Goal: Task Accomplishment & Management: Manage account settings

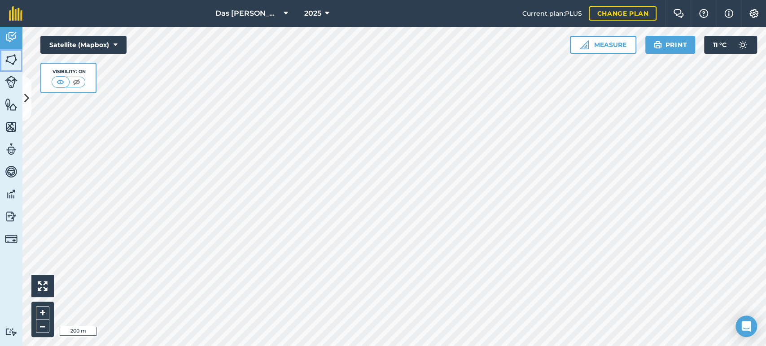
drag, startPoint x: 13, startPoint y: 58, endPoint x: 22, endPoint y: 62, distance: 9.4
click at [13, 58] on img at bounding box center [11, 59] width 13 height 13
click at [29, 92] on button at bounding box center [26, 98] width 9 height 45
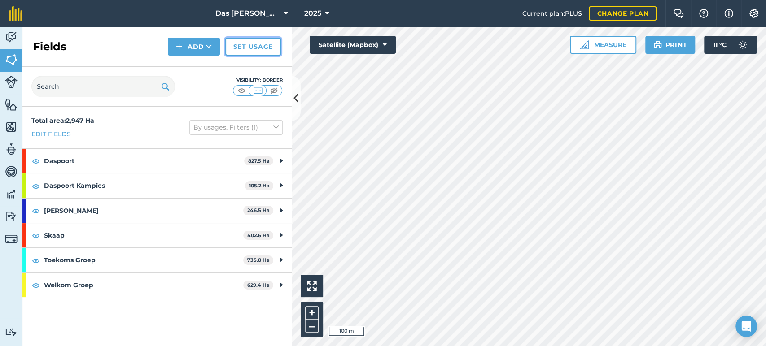
click at [251, 51] on link "Set usage" at bounding box center [253, 47] width 56 height 18
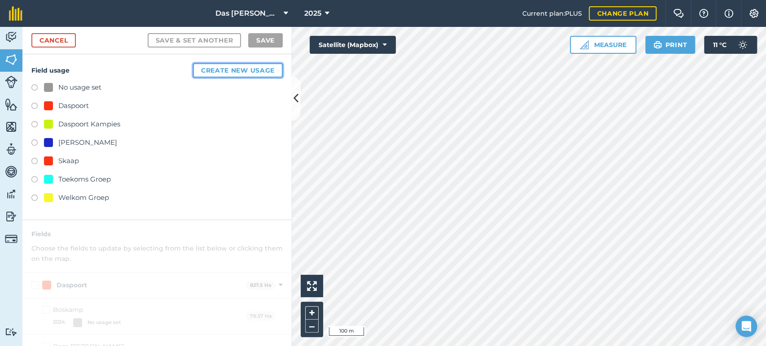
click at [242, 71] on button "Create new usage" at bounding box center [238, 70] width 90 height 14
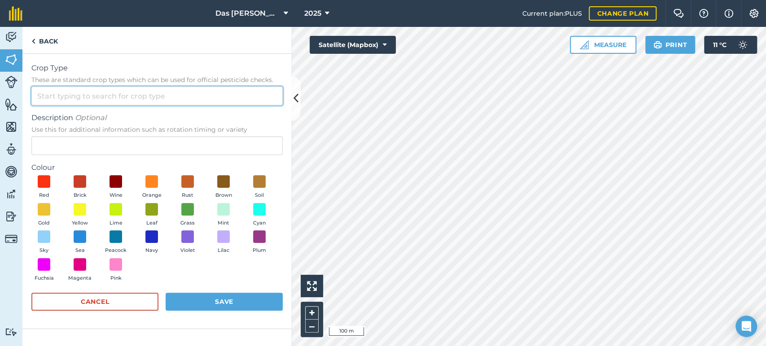
click at [156, 92] on input "Crop Type These are standard crop types which can be used for official pesticid…" at bounding box center [156, 96] width 251 height 19
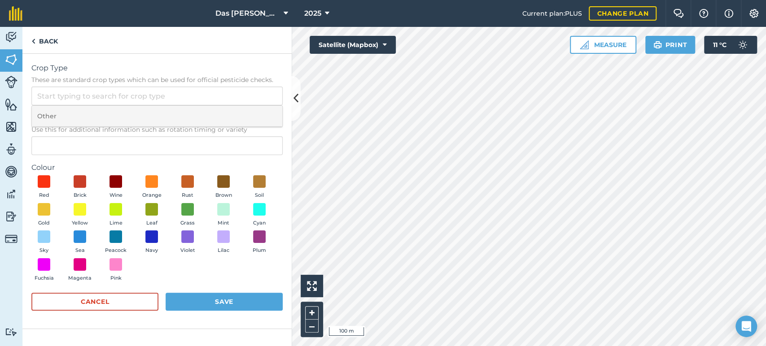
click at [69, 113] on li "Other" at bounding box center [157, 116] width 250 height 21
type input "Other"
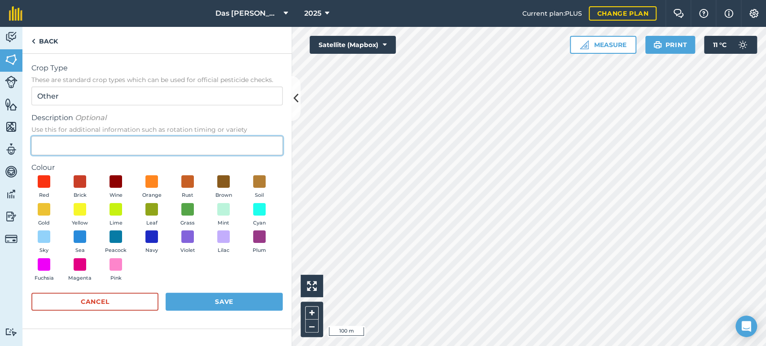
click at [51, 145] on input "Description Optional Use this for additional information such as rotation timin…" at bounding box center [156, 145] width 251 height 19
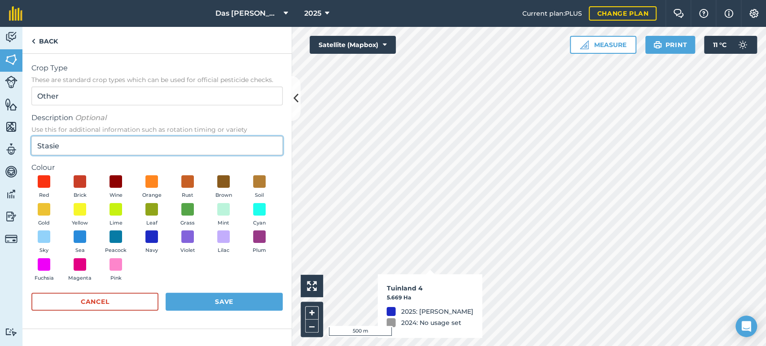
type input "Stasie"
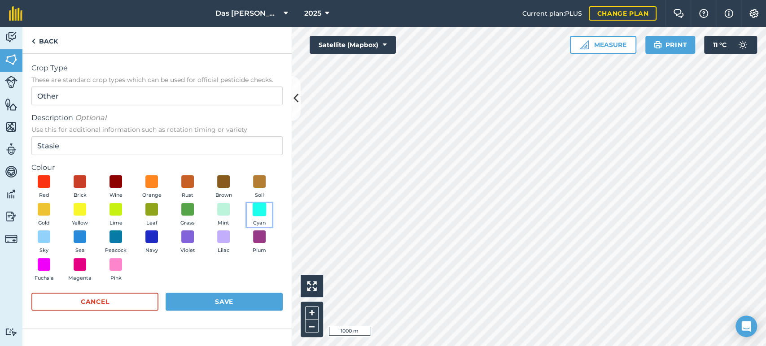
click at [262, 214] on span at bounding box center [260, 209] width 14 height 14
click at [230, 302] on button "Save" at bounding box center [224, 302] width 117 height 18
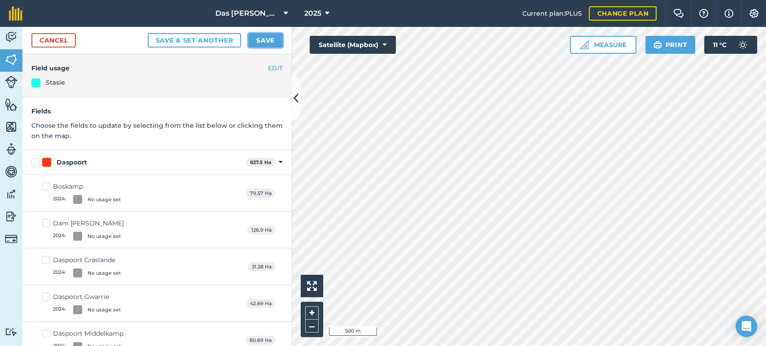
click at [266, 38] on button "Save" at bounding box center [265, 40] width 35 height 14
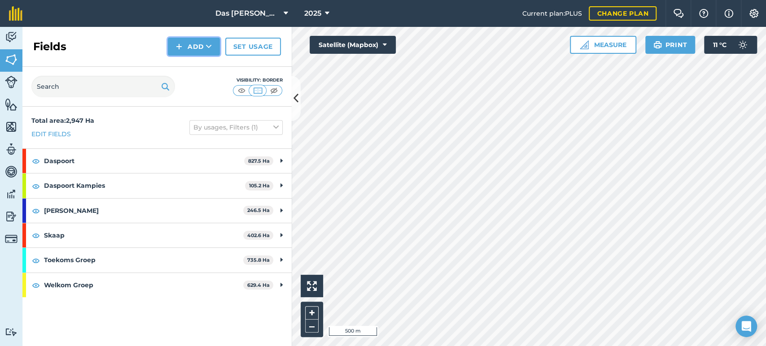
click at [207, 50] on icon at bounding box center [209, 46] width 6 height 9
click at [207, 64] on link "Draw" at bounding box center [193, 67] width 49 height 20
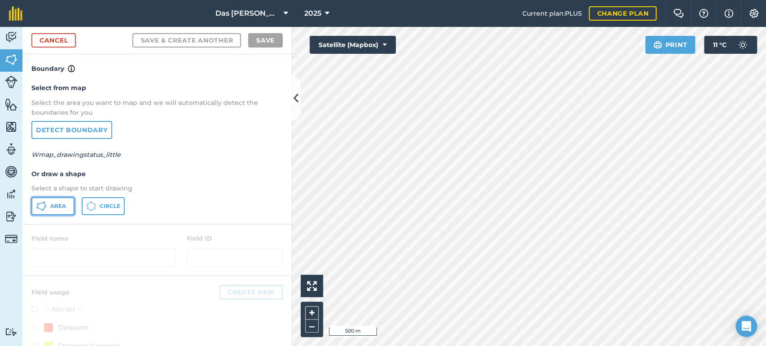
click at [57, 205] on span "Area" at bounding box center [58, 206] width 16 height 7
click at [292, 101] on button at bounding box center [296, 98] width 9 height 45
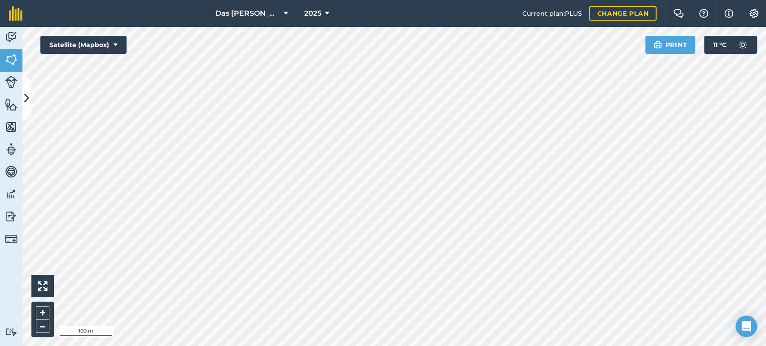
click at [392, 25] on div "Das Ram Boerdery 2025 Current plan : PLUS Change plan Farm Chat Help Info Setti…" at bounding box center [383, 173] width 766 height 346
click at [281, 5] on div "Das Ram Boerdery 2025 Current plan : PLUS Change plan Farm Chat Help Info Setti…" at bounding box center [383, 173] width 766 height 346
click at [29, 98] on button at bounding box center [26, 98] width 9 height 45
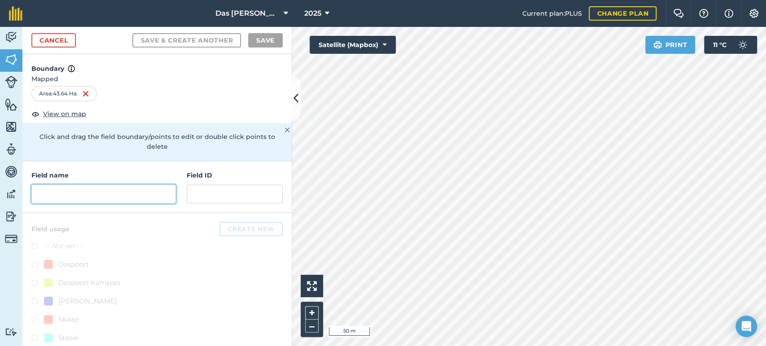
click at [84, 190] on input "text" at bounding box center [103, 194] width 144 height 19
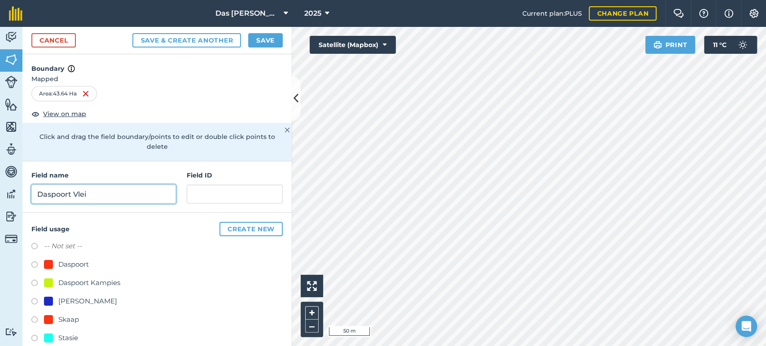
scroll to position [50, 0]
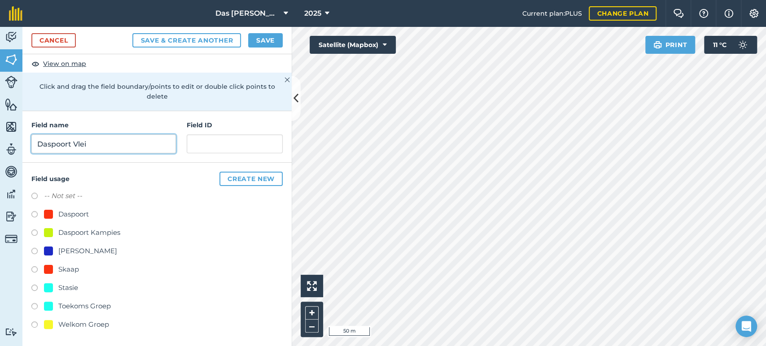
type input "Daspoort Vlei"
click at [107, 233] on div "Daspoort Kampies" at bounding box center [89, 232] width 62 height 11
radio input "true"
click at [267, 42] on button "Save" at bounding box center [265, 40] width 35 height 14
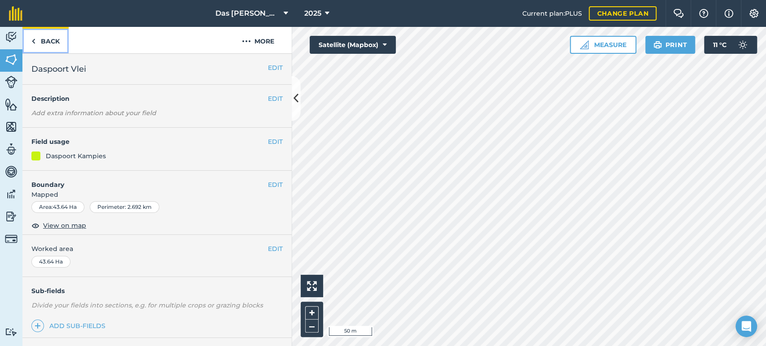
click at [43, 43] on link "Back" at bounding box center [45, 40] width 46 height 26
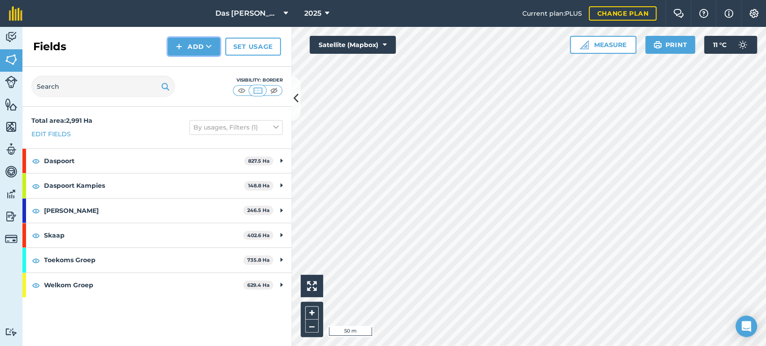
click at [206, 48] on button "Add" at bounding box center [194, 47] width 52 height 18
click at [201, 64] on link "Draw" at bounding box center [193, 67] width 49 height 20
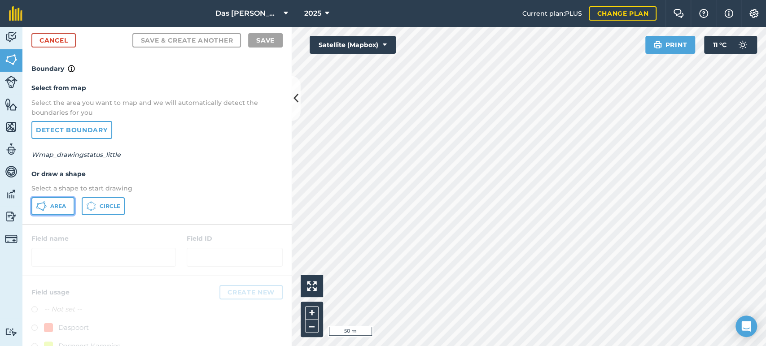
click at [58, 209] on span "Area" at bounding box center [58, 206] width 16 height 7
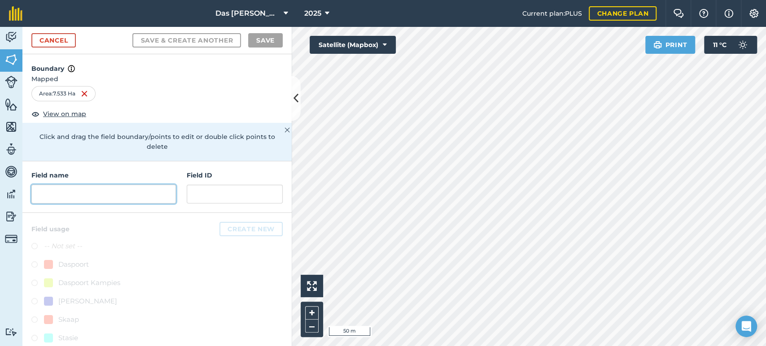
click at [136, 193] on input "text" at bounding box center [103, 194] width 144 height 19
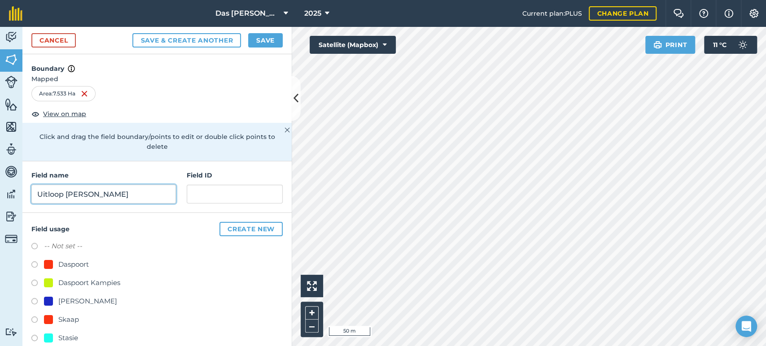
type input "Uitloop [PERSON_NAME]"
click at [83, 282] on div "Daspoort Kampies" at bounding box center [89, 283] width 62 height 11
radio input "true"
click at [268, 40] on button "Save" at bounding box center [265, 40] width 35 height 14
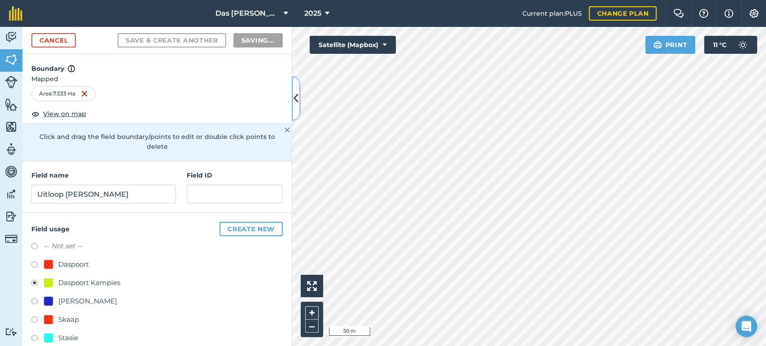
click at [294, 91] on icon at bounding box center [295, 99] width 5 height 16
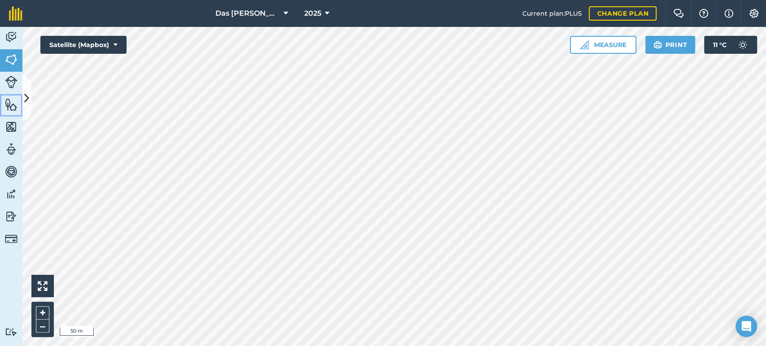
click at [15, 105] on img at bounding box center [11, 104] width 13 height 13
click at [26, 89] on button at bounding box center [26, 98] width 9 height 45
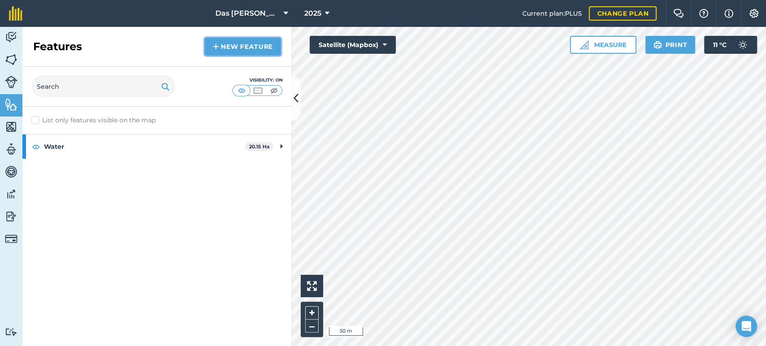
click at [239, 51] on link "New feature" at bounding box center [243, 47] width 76 height 18
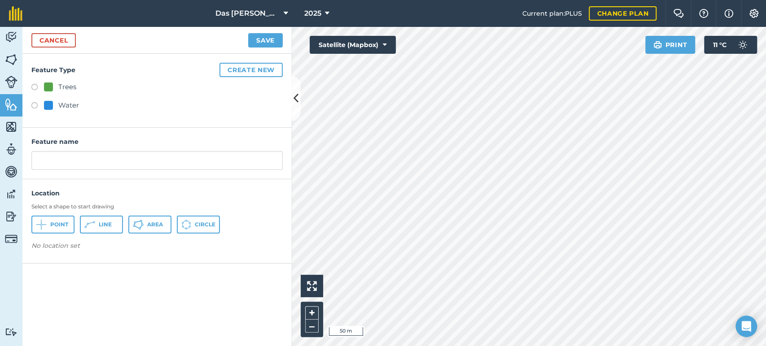
click at [66, 102] on div "Water" at bounding box center [68, 105] width 21 height 11
radio input "true"
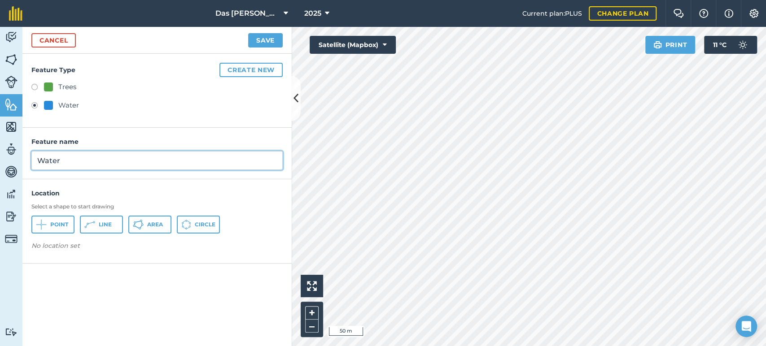
click at [79, 154] on input "Water" at bounding box center [156, 160] width 251 height 19
type input "Stasie Suipkapm"
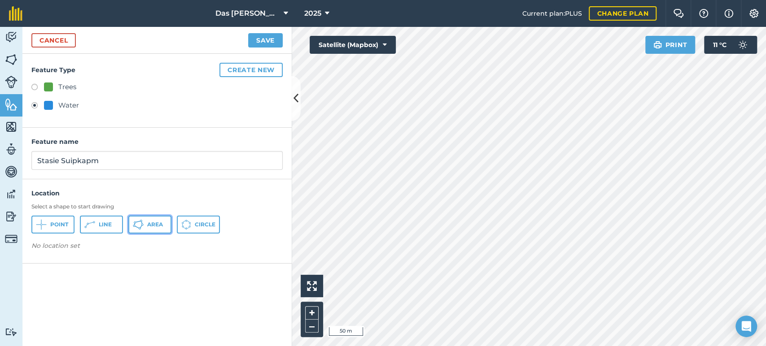
click at [151, 223] on span "Area" at bounding box center [155, 224] width 16 height 7
click at [296, 114] on button at bounding box center [296, 98] width 9 height 45
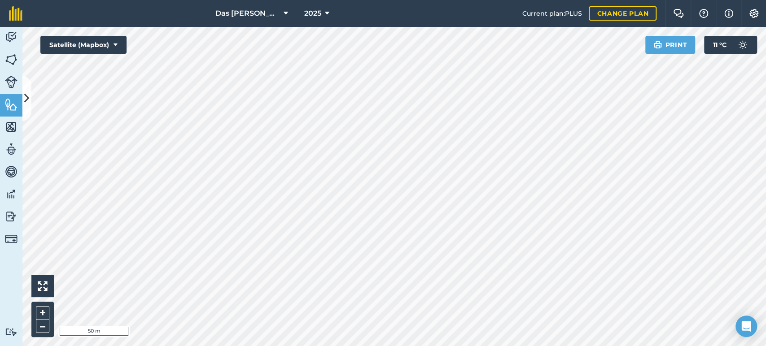
click at [311, 0] on html "Das Ram Boerdery 2025 Current plan : PLUS Change plan Farm Chat Help Info Setti…" at bounding box center [383, 173] width 766 height 346
click at [27, 94] on icon at bounding box center [26, 99] width 5 height 16
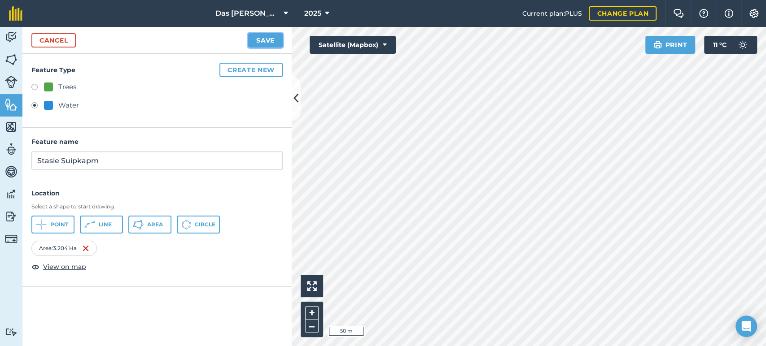
click at [268, 40] on button "Save" at bounding box center [265, 40] width 35 height 14
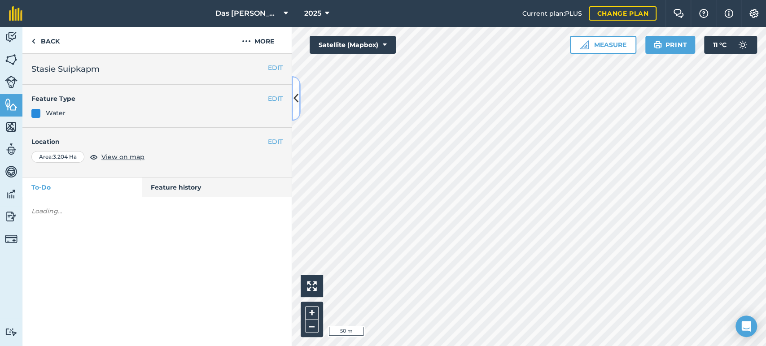
click at [292, 102] on button at bounding box center [296, 98] width 9 height 45
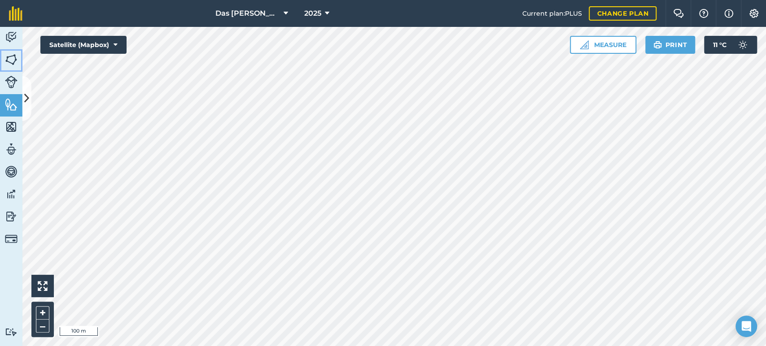
click at [8, 63] on img at bounding box center [11, 59] width 13 height 13
click at [28, 105] on icon at bounding box center [26, 99] width 5 height 16
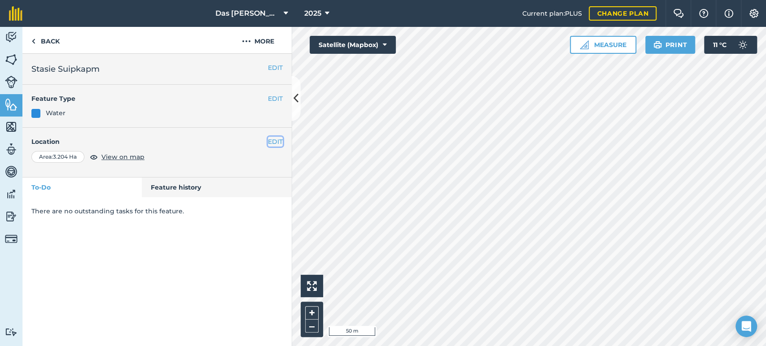
click at [271, 142] on button "EDIT" at bounding box center [275, 142] width 15 height 10
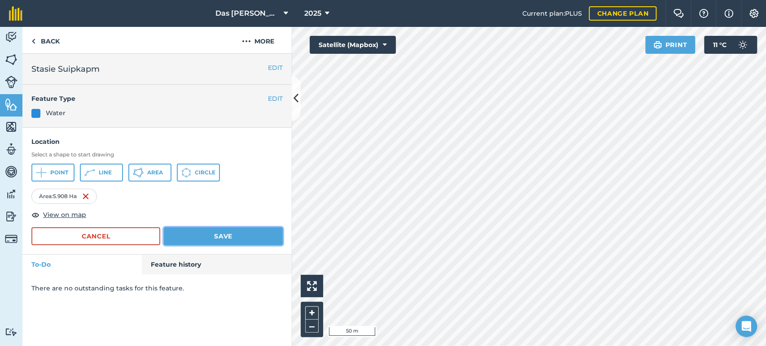
click at [258, 234] on button "Save" at bounding box center [223, 236] width 119 height 18
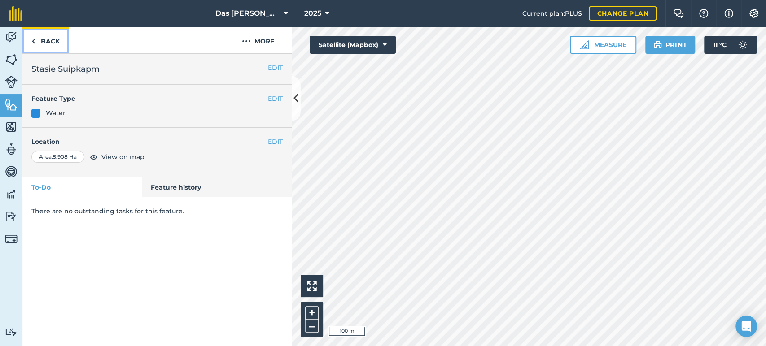
click at [38, 41] on link "Back" at bounding box center [45, 40] width 46 height 26
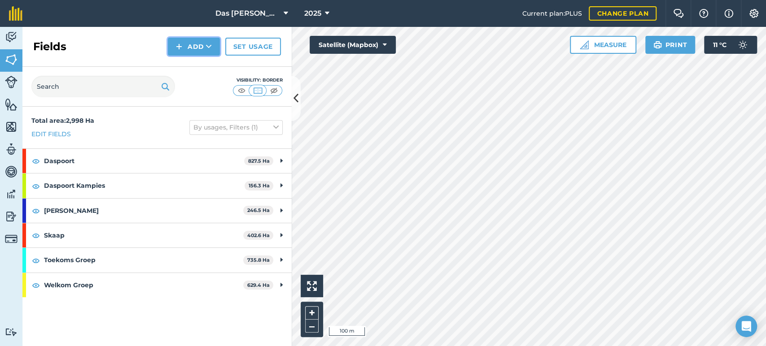
click at [204, 48] on button "Add" at bounding box center [194, 47] width 52 height 18
click at [201, 66] on link "Draw" at bounding box center [193, 67] width 49 height 20
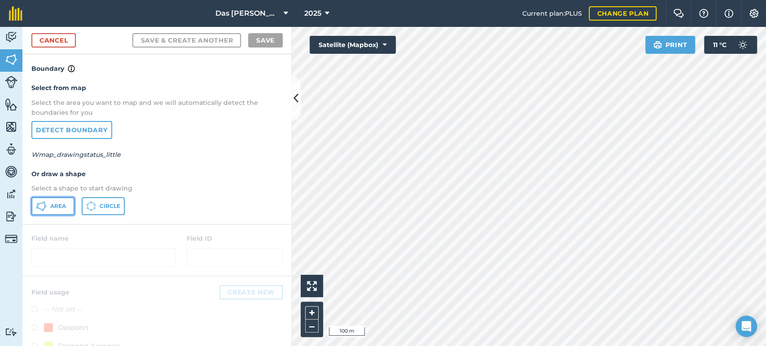
click at [61, 203] on span "Area" at bounding box center [58, 206] width 16 height 7
click at [323, 36] on div "Click to start drawing i 50 m + – Satellite (Mapbox) Print 11 ° C" at bounding box center [529, 186] width 474 height 319
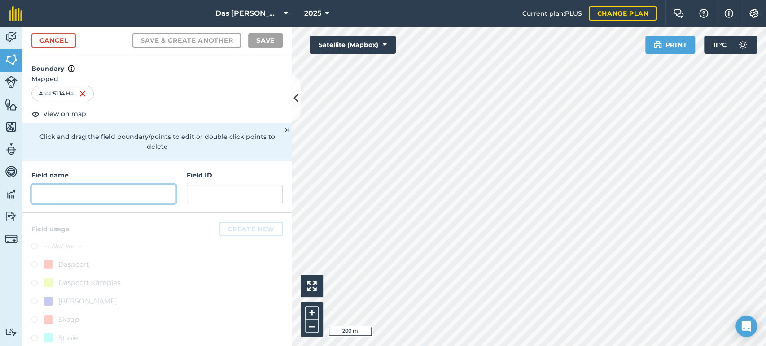
click at [95, 200] on input "text" at bounding box center [103, 194] width 144 height 19
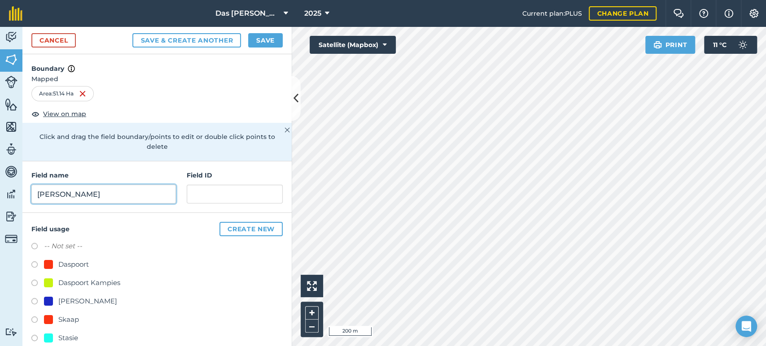
scroll to position [50, 0]
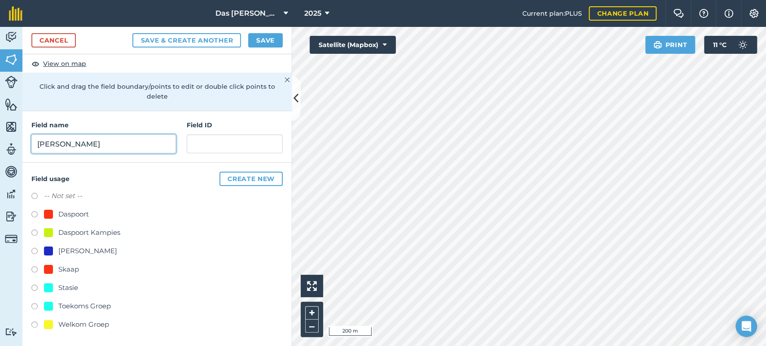
type input "[PERSON_NAME]"
drag, startPoint x: 69, startPoint y: 286, endPoint x: 100, endPoint y: 270, distance: 34.5
click at [69, 286] on div "Stasie" at bounding box center [68, 288] width 20 height 11
radio input "true"
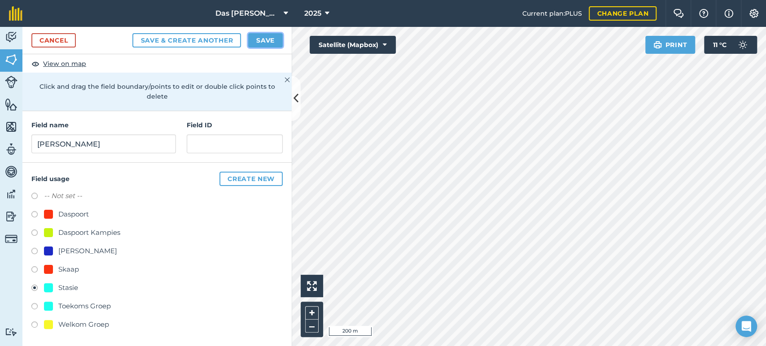
click at [260, 43] on button "Save" at bounding box center [265, 40] width 35 height 14
click at [298, 100] on icon at bounding box center [295, 99] width 5 height 16
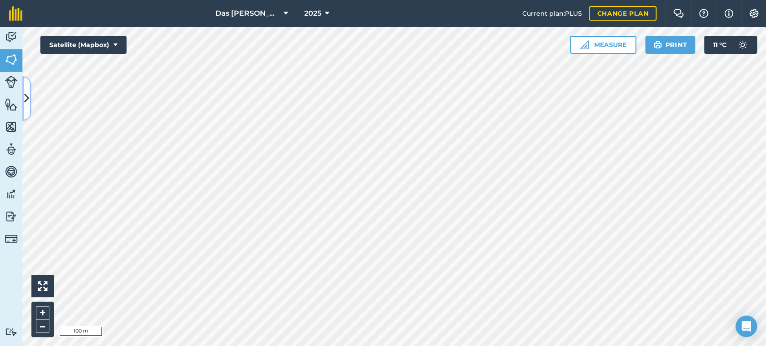
click at [29, 105] on button at bounding box center [26, 98] width 9 height 45
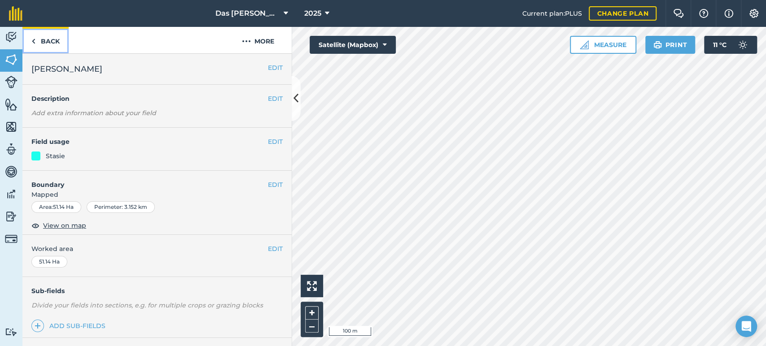
click at [50, 44] on link "Back" at bounding box center [45, 40] width 46 height 26
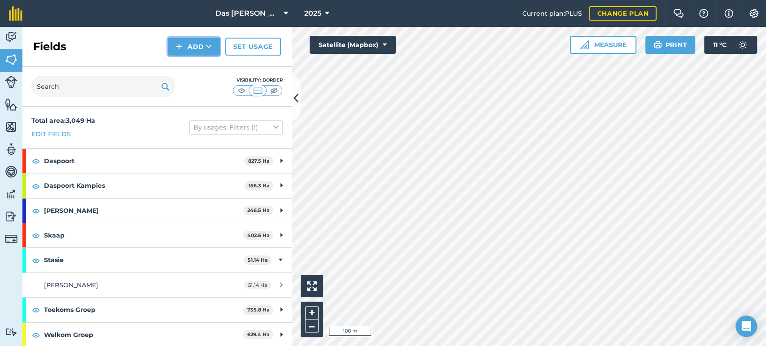
click at [211, 46] on icon at bounding box center [209, 46] width 6 height 9
click at [195, 65] on link "Draw" at bounding box center [193, 67] width 49 height 20
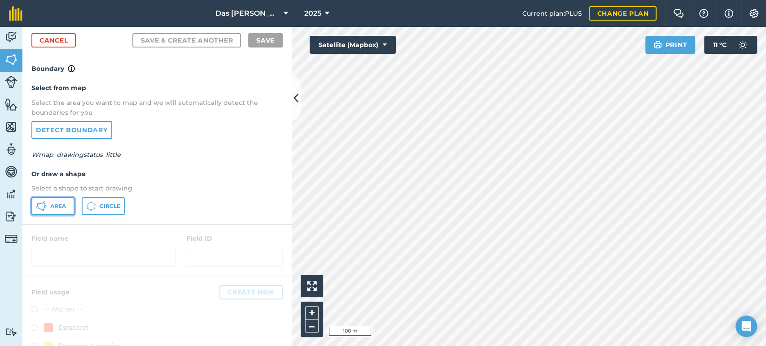
click at [61, 201] on button "Area" at bounding box center [52, 206] width 43 height 18
click at [296, 97] on icon at bounding box center [295, 99] width 5 height 16
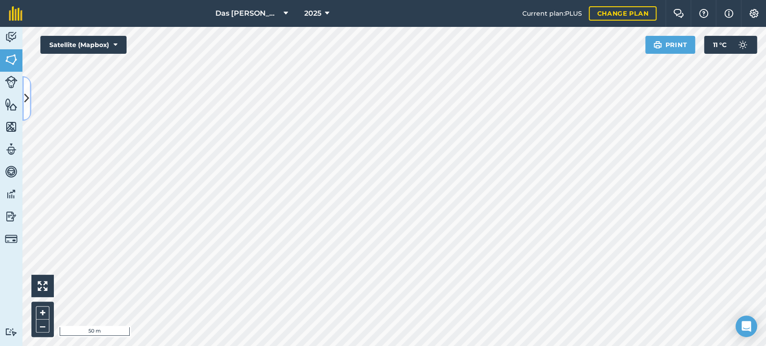
click at [23, 80] on button at bounding box center [26, 98] width 9 height 45
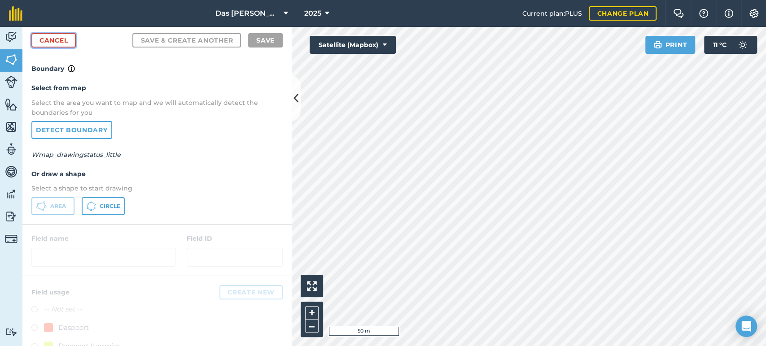
click at [59, 40] on link "Cancel" at bounding box center [53, 40] width 44 height 14
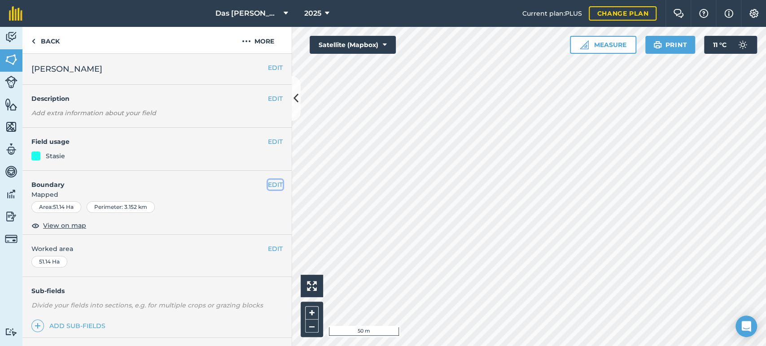
click at [268, 182] on button "EDIT" at bounding box center [275, 185] width 15 height 10
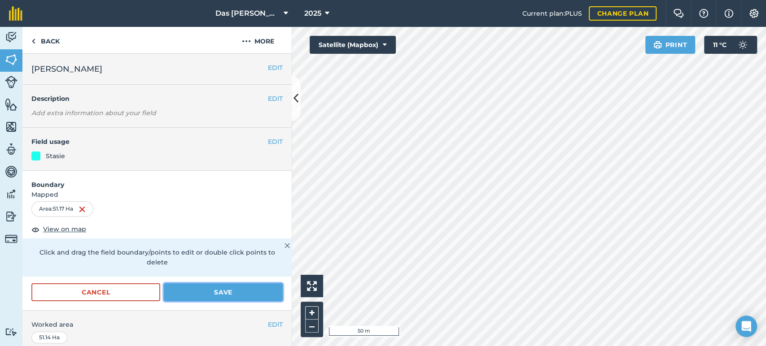
click at [230, 289] on button "Save" at bounding box center [223, 292] width 119 height 18
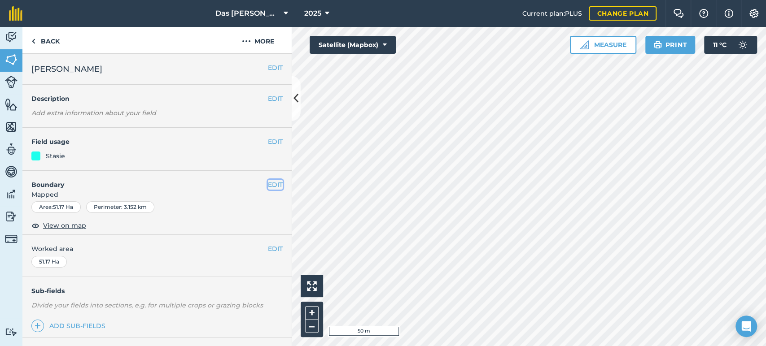
click at [269, 184] on button "EDIT" at bounding box center [275, 185] width 15 height 10
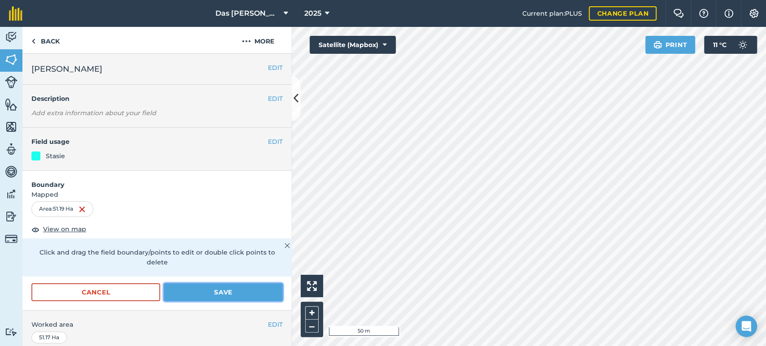
click at [226, 286] on button "Save" at bounding box center [223, 292] width 119 height 18
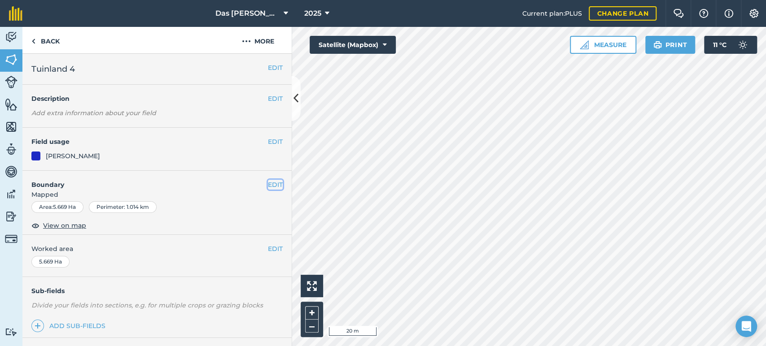
click at [268, 183] on button "EDIT" at bounding box center [275, 185] width 15 height 10
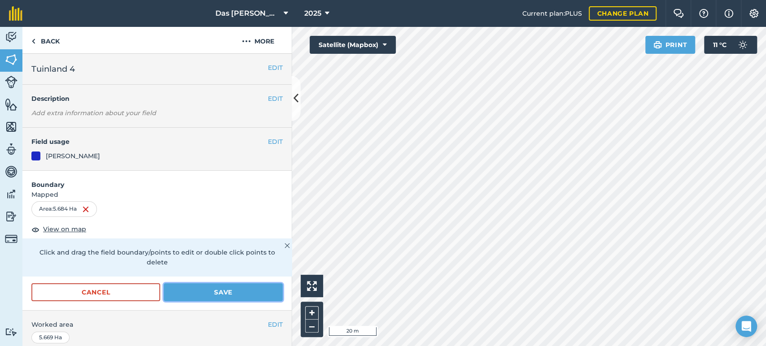
click at [245, 287] on button "Save" at bounding box center [223, 292] width 119 height 18
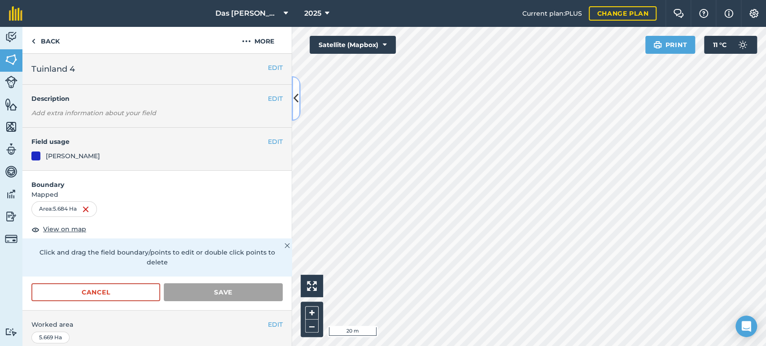
click at [292, 98] on button at bounding box center [296, 98] width 9 height 45
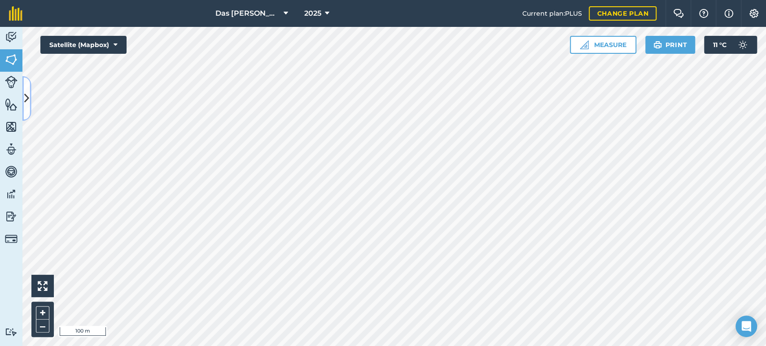
click at [29, 103] on icon at bounding box center [26, 99] width 5 height 16
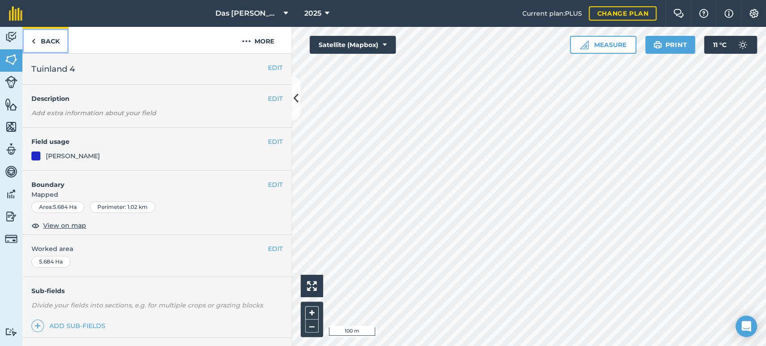
click at [52, 47] on link "Back" at bounding box center [45, 40] width 46 height 26
click at [55, 49] on link "Back" at bounding box center [45, 40] width 46 height 26
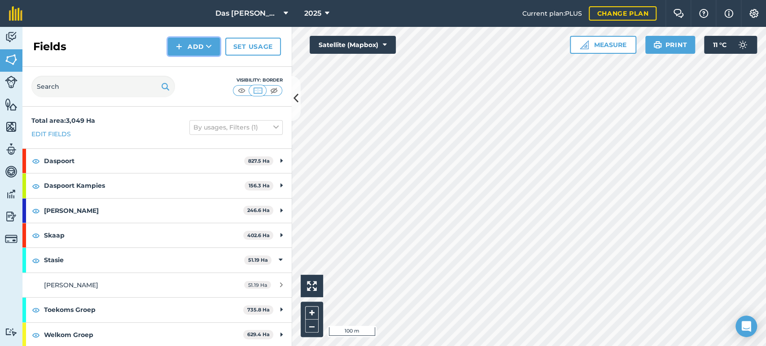
click at [198, 51] on button "Add" at bounding box center [194, 47] width 52 height 18
click at [199, 64] on link "Draw" at bounding box center [193, 67] width 49 height 20
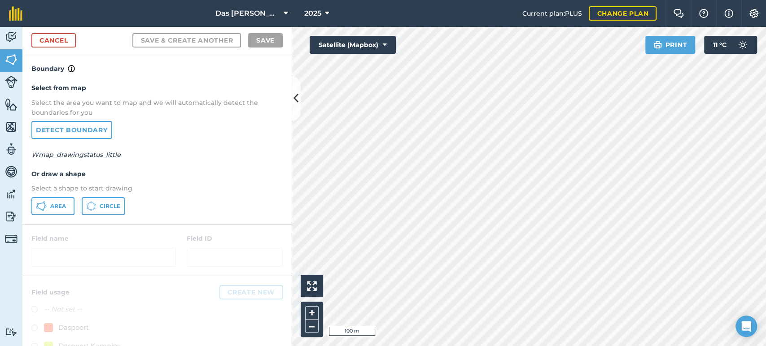
click at [57, 215] on div "Select from map Select the area you want to map and we will automatically detec…" at bounding box center [156, 149] width 269 height 150
click at [59, 209] on span "Area" at bounding box center [58, 206] width 16 height 7
click at [260, 199] on div "Activity Fields Livestock Features Maps Team Vehicles Data Reporting Billing Tu…" at bounding box center [383, 186] width 766 height 319
click at [67, 44] on link "Cancel" at bounding box center [53, 40] width 44 height 14
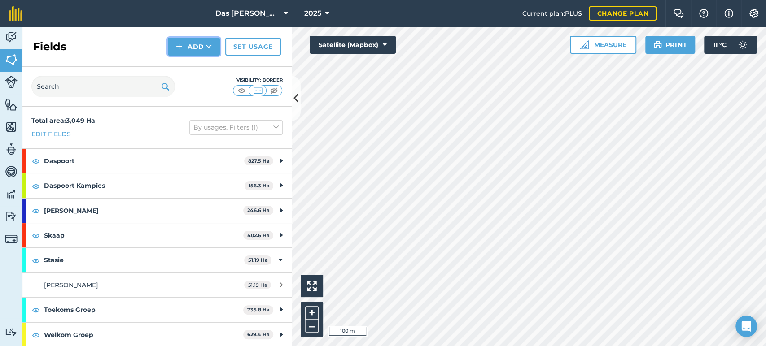
click at [212, 50] on icon at bounding box center [209, 46] width 6 height 9
click at [201, 64] on link "Draw" at bounding box center [193, 67] width 49 height 20
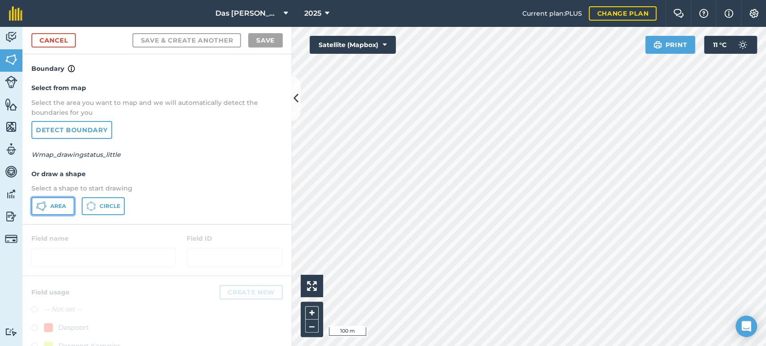
drag, startPoint x: 41, startPoint y: 202, endPoint x: 84, endPoint y: 185, distance: 45.9
click at [42, 202] on icon at bounding box center [41, 203] width 5 height 2
click at [296, 96] on icon at bounding box center [295, 99] width 5 height 16
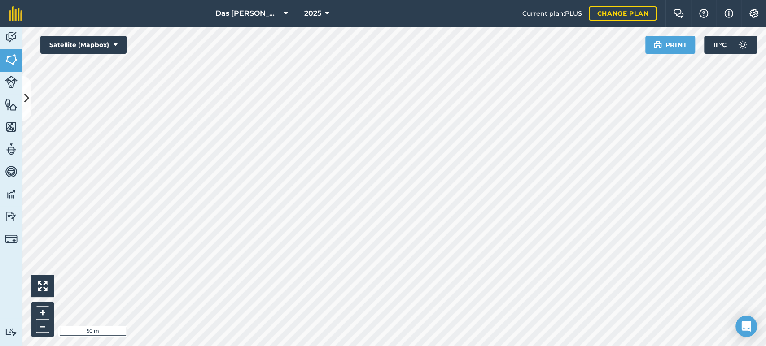
click at [410, 0] on html "Das Ram Boerdery 2025 Current plan : PLUS Change plan Farm Chat Help Info Setti…" at bounding box center [383, 173] width 766 height 346
click at [419, 18] on div "Das Ram Boerdery 2025 Current plan : PLUS Change plan Farm Chat Help Info Setti…" at bounding box center [383, 173] width 766 height 346
click at [29, 92] on button at bounding box center [26, 98] width 9 height 45
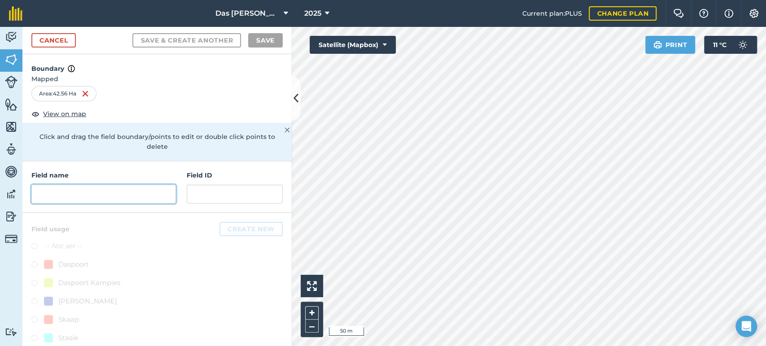
click at [78, 192] on input "text" at bounding box center [103, 194] width 144 height 19
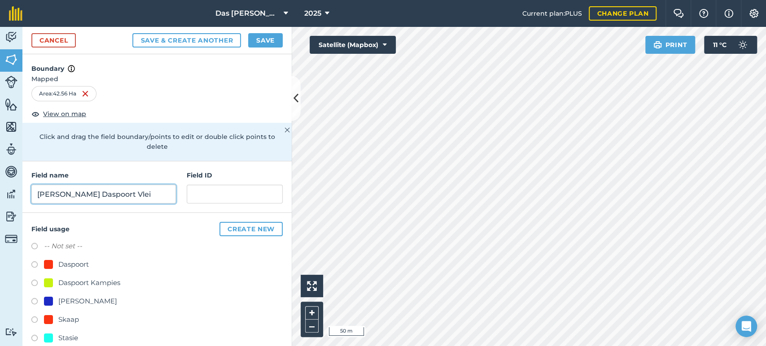
type input "[PERSON_NAME] Daspoort Vlei"
click at [71, 336] on div "Stasie" at bounding box center [68, 338] width 20 height 11
radio input "true"
click at [263, 41] on button "Save" at bounding box center [265, 40] width 35 height 14
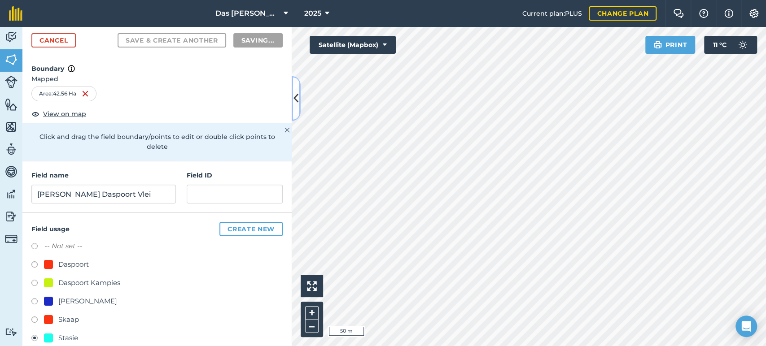
click at [295, 98] on icon at bounding box center [295, 99] width 5 height 16
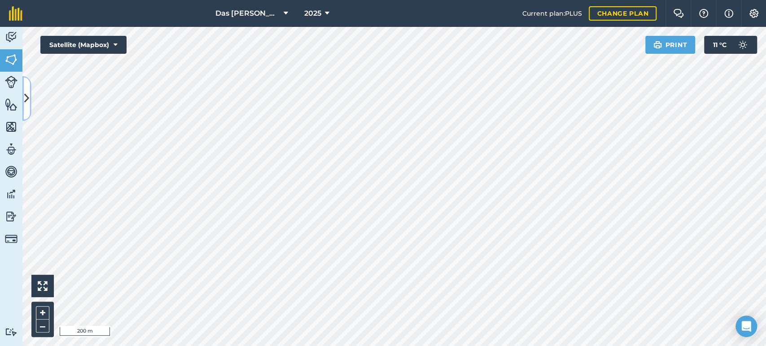
click at [27, 104] on icon at bounding box center [26, 99] width 5 height 16
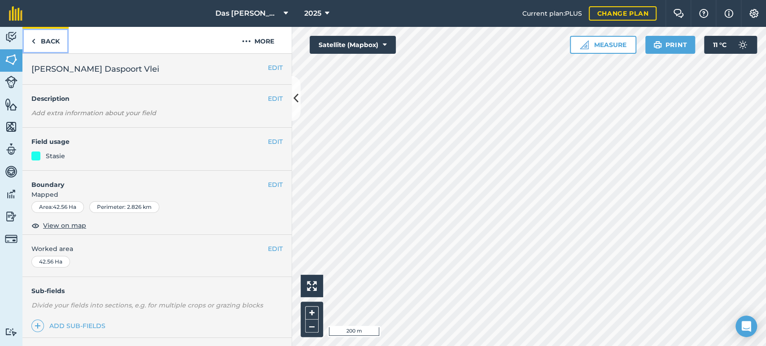
click at [54, 44] on link "Back" at bounding box center [45, 40] width 46 height 26
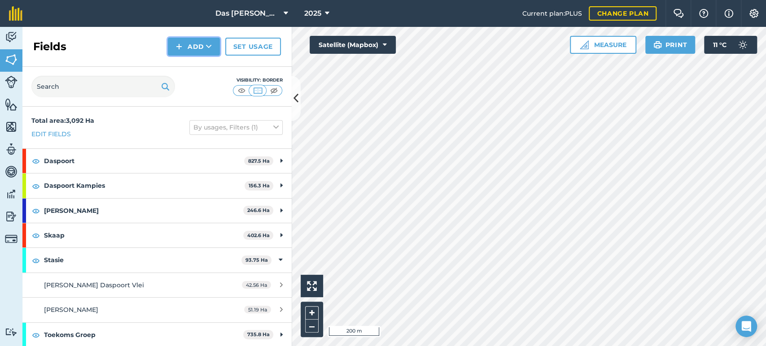
click at [216, 47] on button "Add" at bounding box center [194, 47] width 52 height 18
click at [203, 64] on link "Draw" at bounding box center [193, 67] width 49 height 20
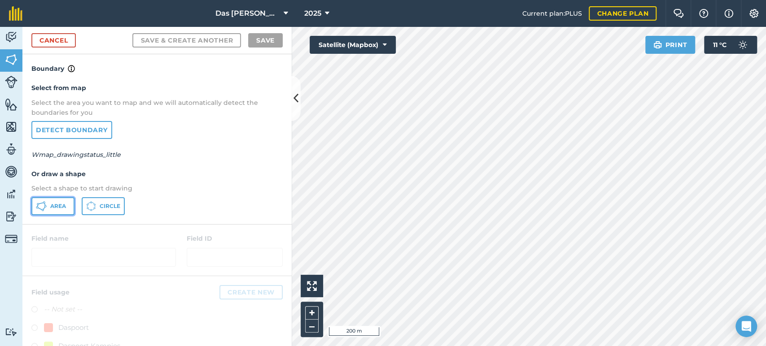
click at [58, 204] on span "Area" at bounding box center [58, 206] width 16 height 7
click at [426, 172] on div "Click to start drawing i 200 m + –" at bounding box center [529, 186] width 474 height 319
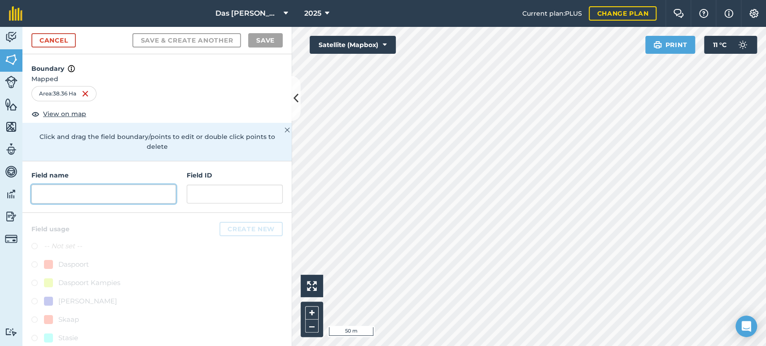
click at [143, 195] on input "text" at bounding box center [103, 194] width 144 height 19
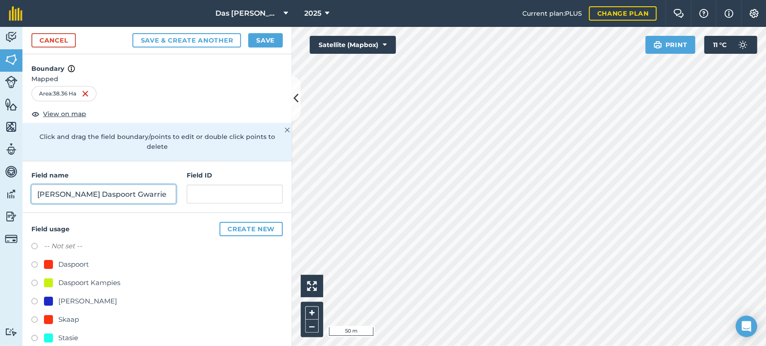
type input "[PERSON_NAME] Daspoort Gwarrie"
click at [65, 337] on div "Stasie" at bounding box center [68, 338] width 20 height 11
radio input "true"
click at [266, 46] on button "Save" at bounding box center [265, 40] width 35 height 14
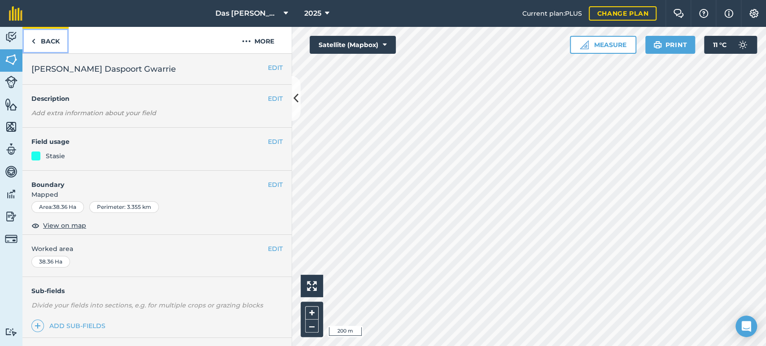
click at [41, 42] on link "Back" at bounding box center [45, 40] width 46 height 26
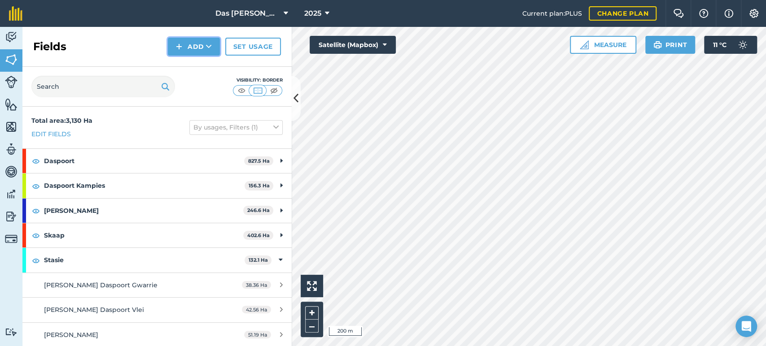
drag, startPoint x: 208, startPoint y: 46, endPoint x: 204, endPoint y: 51, distance: 6.0
click at [209, 46] on icon at bounding box center [209, 46] width 6 height 9
click at [190, 63] on link "Draw" at bounding box center [193, 67] width 49 height 20
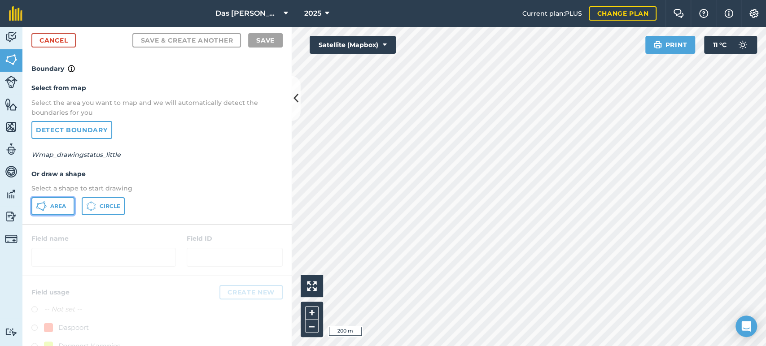
click at [52, 207] on span "Area" at bounding box center [58, 206] width 16 height 7
click at [297, 105] on icon at bounding box center [295, 99] width 5 height 16
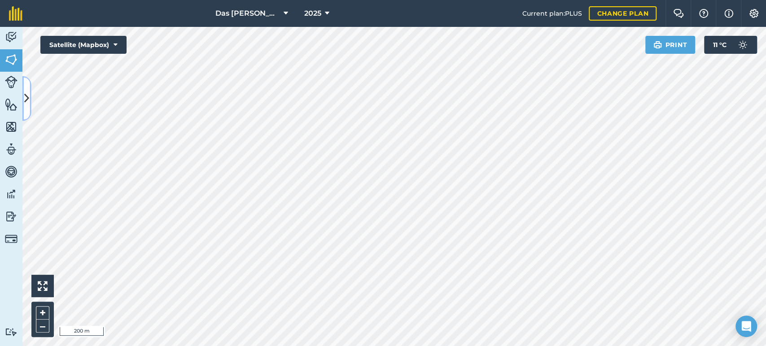
click at [29, 98] on button at bounding box center [26, 98] width 9 height 45
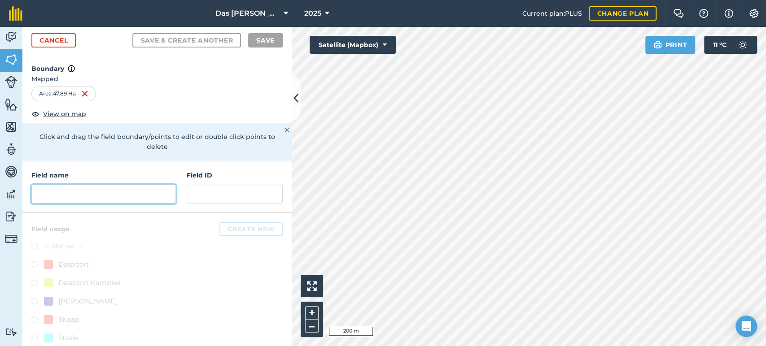
click at [120, 193] on input "text" at bounding box center [103, 194] width 144 height 19
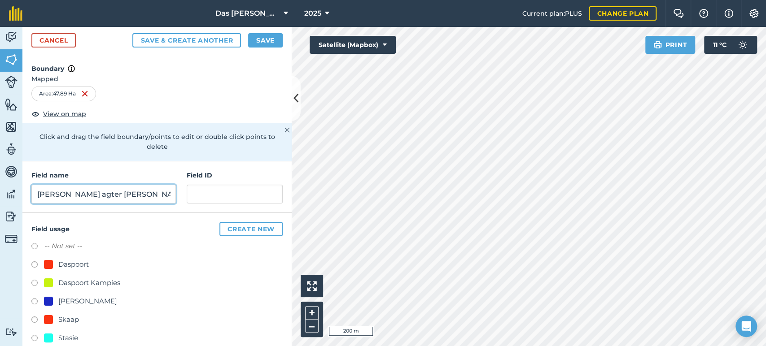
type input "[PERSON_NAME] agter [PERSON_NAME]"
click at [70, 338] on div "Stasie" at bounding box center [68, 338] width 20 height 11
radio input "true"
click at [266, 38] on button "Save" at bounding box center [265, 40] width 35 height 14
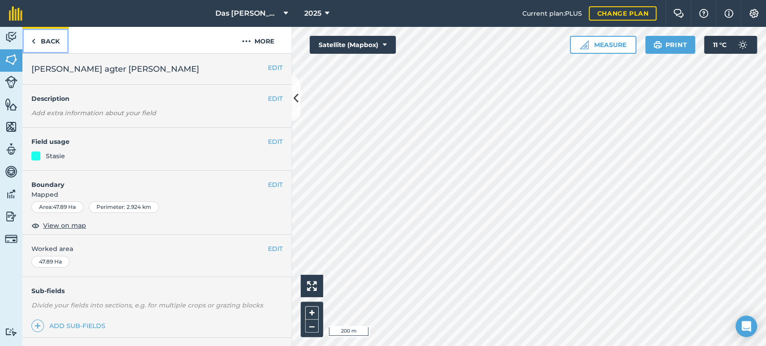
click at [58, 40] on link "Back" at bounding box center [45, 40] width 46 height 26
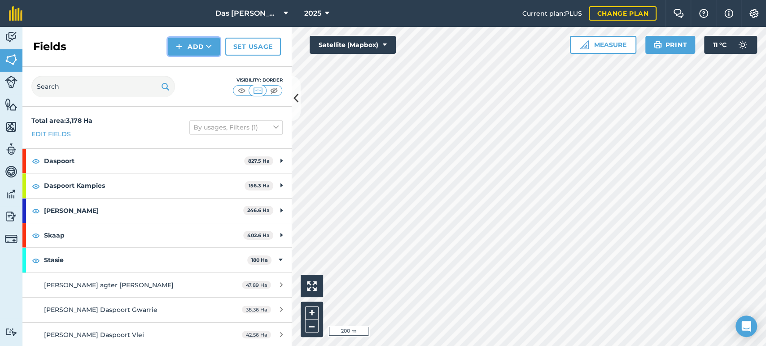
click at [212, 46] on button "Add" at bounding box center [194, 47] width 52 height 18
click at [205, 65] on link "Draw" at bounding box center [193, 67] width 49 height 20
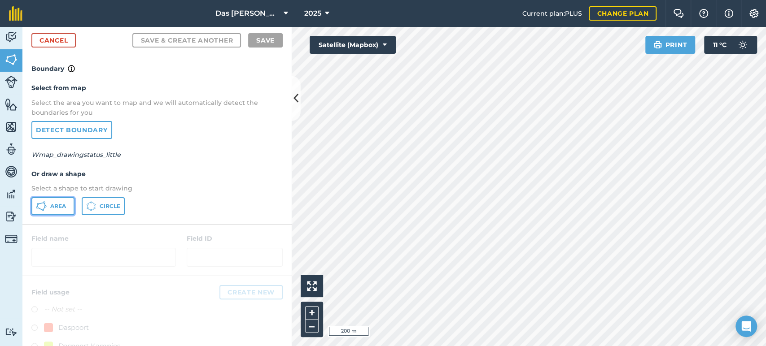
click at [48, 208] on button "Area" at bounding box center [52, 206] width 43 height 18
click at [211, 246] on div "Activity Fields Livestock Features Maps Team Vehicles Data Reporting Billing Tu…" at bounding box center [383, 186] width 766 height 319
click at [232, 215] on div "Activity Fields Livestock Features Maps Team Vehicles Data Reporting Billing Tu…" at bounding box center [383, 186] width 766 height 319
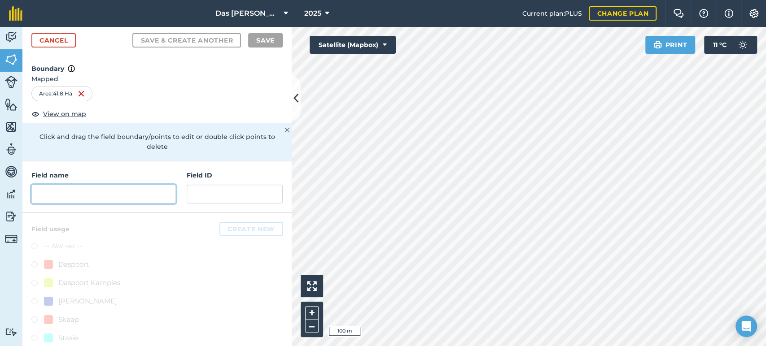
click at [111, 200] on input "text" at bounding box center [103, 194] width 144 height 19
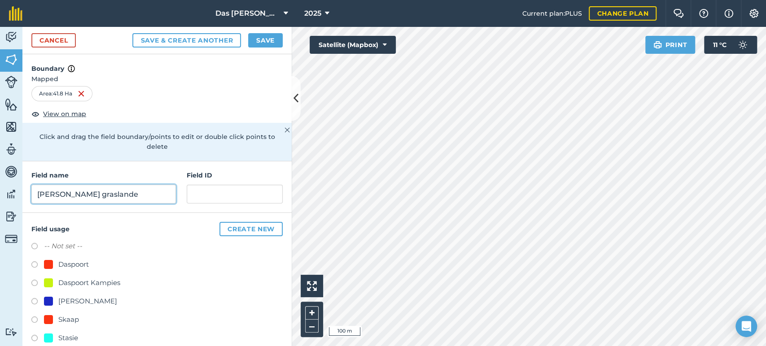
type input "[PERSON_NAME] graslande"
click at [65, 339] on div "Stasie" at bounding box center [68, 338] width 20 height 11
radio input "true"
click at [262, 44] on button "Save" at bounding box center [265, 40] width 35 height 14
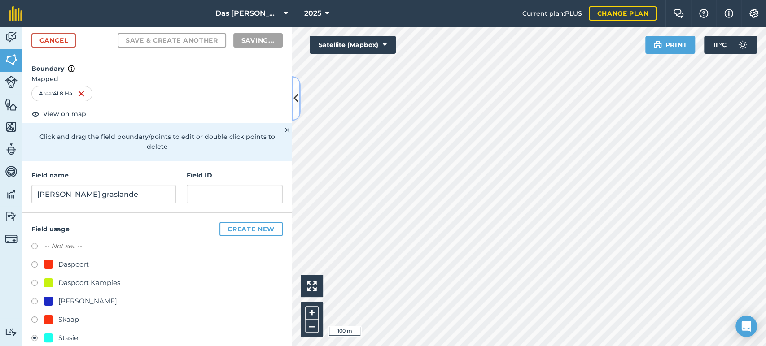
click at [292, 89] on button at bounding box center [296, 98] width 9 height 45
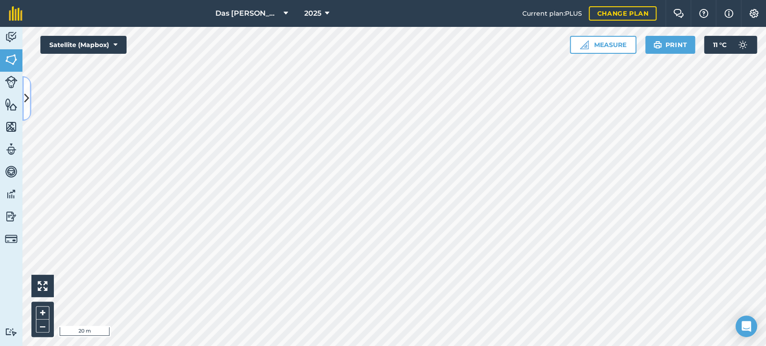
click at [25, 105] on icon at bounding box center [26, 99] width 5 height 16
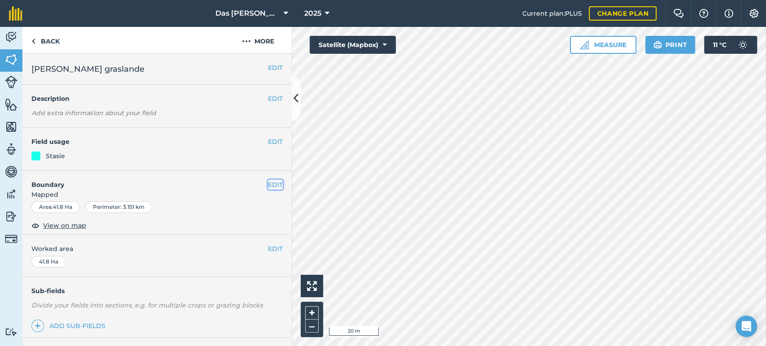
click at [270, 184] on button "EDIT" at bounding box center [275, 185] width 15 height 10
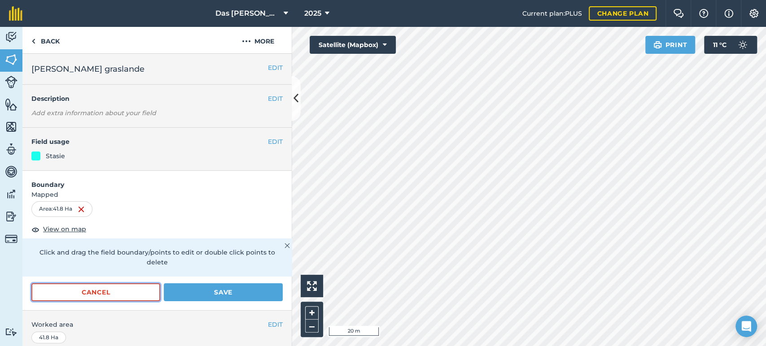
click at [129, 288] on button "Cancel" at bounding box center [95, 292] width 129 height 18
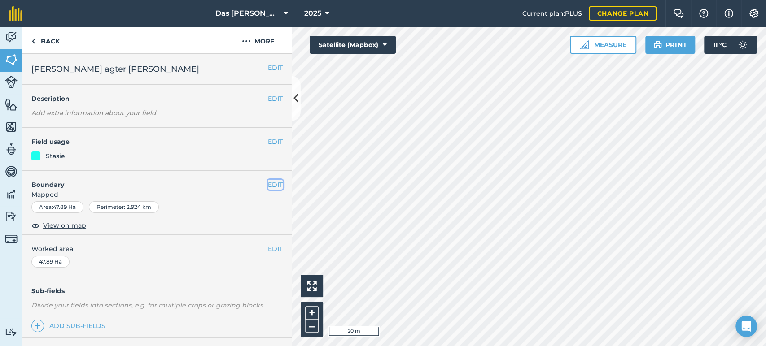
click at [268, 185] on button "EDIT" at bounding box center [275, 185] width 15 height 10
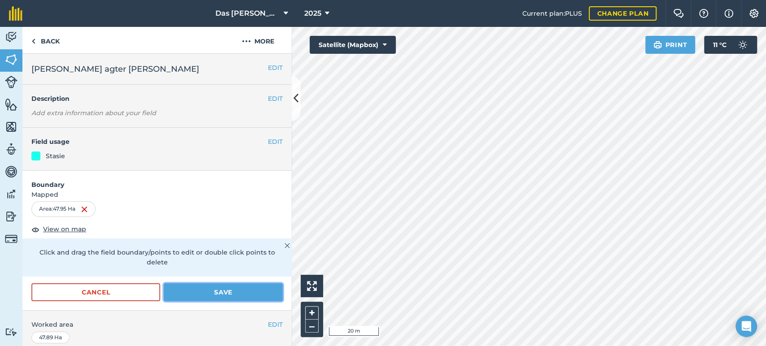
drag, startPoint x: 227, startPoint y: 286, endPoint x: 240, endPoint y: 267, distance: 22.9
click at [229, 287] on button "Save" at bounding box center [223, 292] width 119 height 18
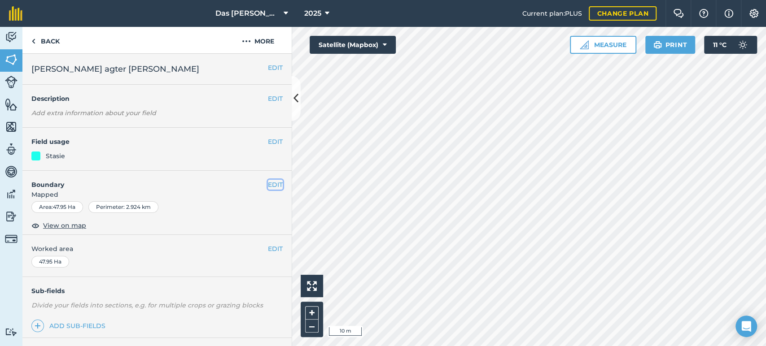
click at [268, 184] on button "EDIT" at bounding box center [275, 185] width 15 height 10
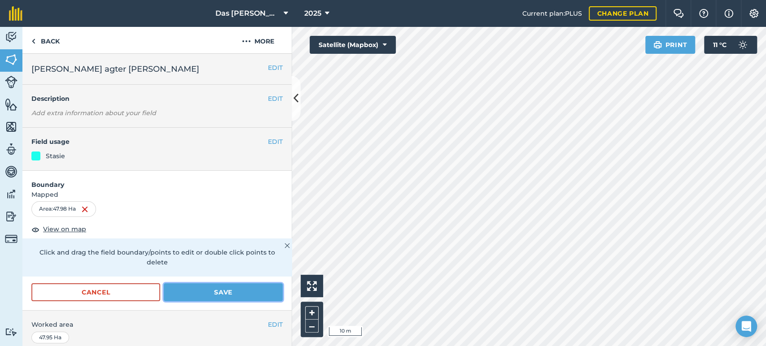
drag, startPoint x: 227, startPoint y: 292, endPoint x: 279, endPoint y: 264, distance: 58.4
click at [228, 291] on button "Save" at bounding box center [223, 292] width 119 height 18
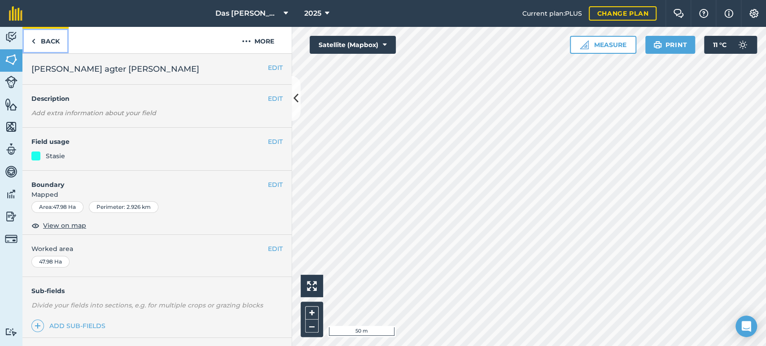
click at [53, 46] on link "Back" at bounding box center [45, 40] width 46 height 26
click at [10, 103] on img at bounding box center [11, 104] width 13 height 13
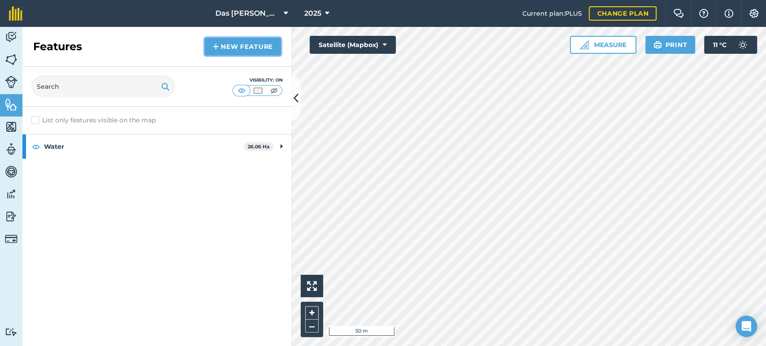
click at [232, 53] on link "New feature" at bounding box center [243, 47] width 76 height 18
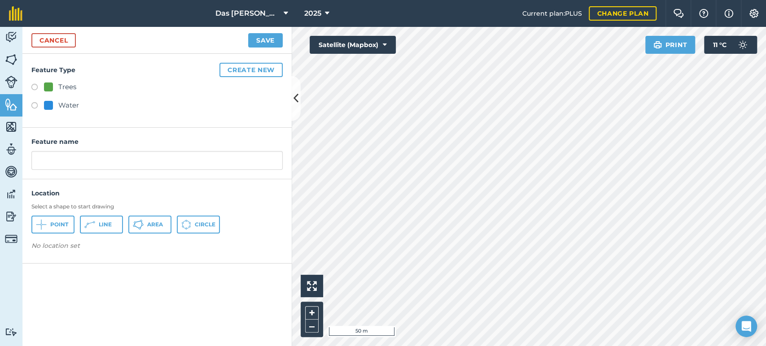
click at [51, 107] on div at bounding box center [48, 105] width 9 height 9
radio input "true"
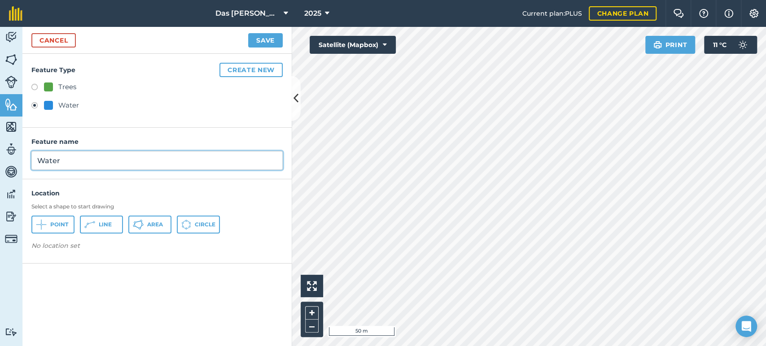
click at [90, 160] on input "Water" at bounding box center [156, 160] width 251 height 19
click at [90, 158] on input "Water" at bounding box center [156, 160] width 251 height 19
type input "Agter stasie water"
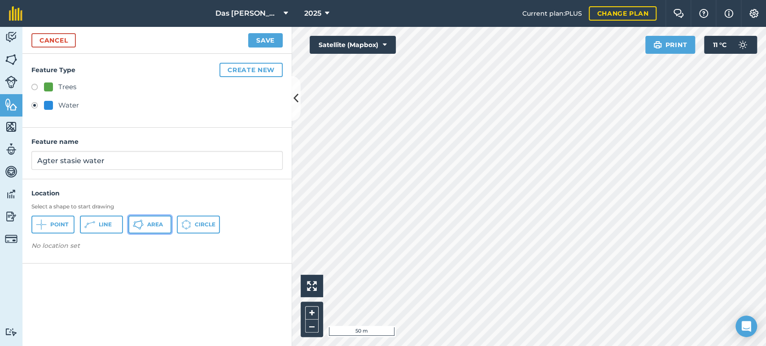
click at [143, 222] on icon at bounding box center [138, 224] width 11 height 11
click at [269, 37] on button "Save" at bounding box center [265, 40] width 35 height 14
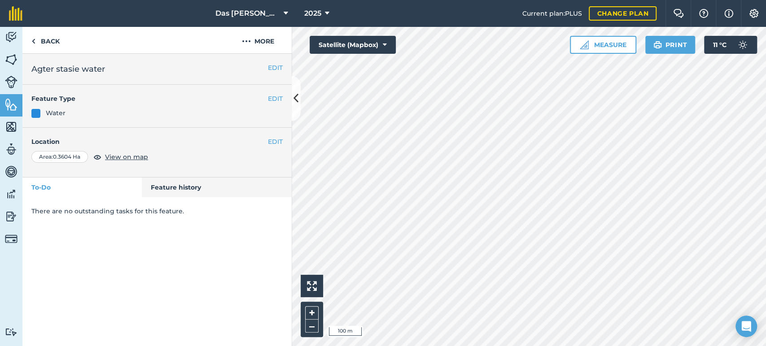
click at [574, 245] on div at bounding box center [529, 186] width 474 height 319
click at [356, 38] on button "Satellite (Mapbox)" at bounding box center [353, 45] width 86 height 18
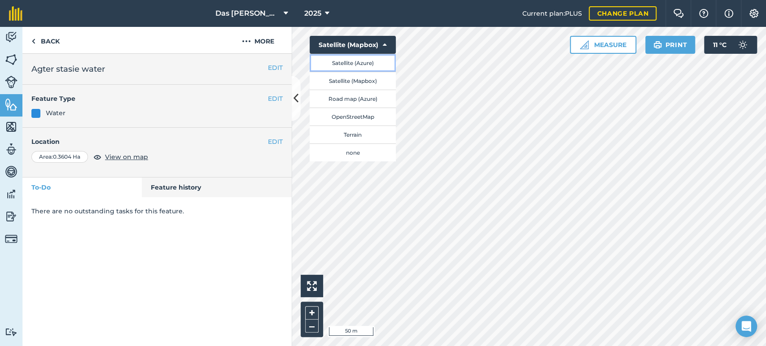
click at [357, 66] on button "Satellite (Azure)" at bounding box center [353, 63] width 86 height 18
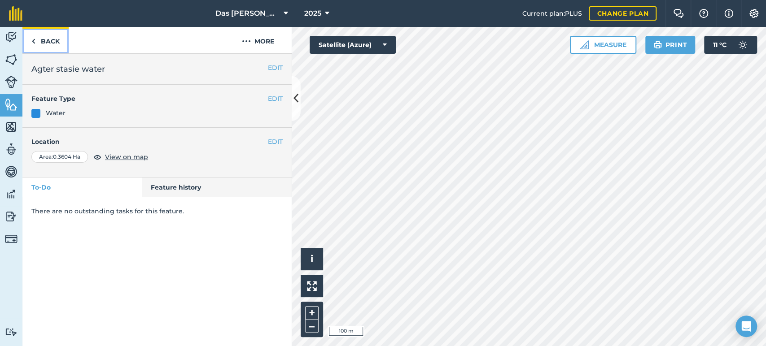
click at [54, 48] on link "Back" at bounding box center [45, 40] width 46 height 26
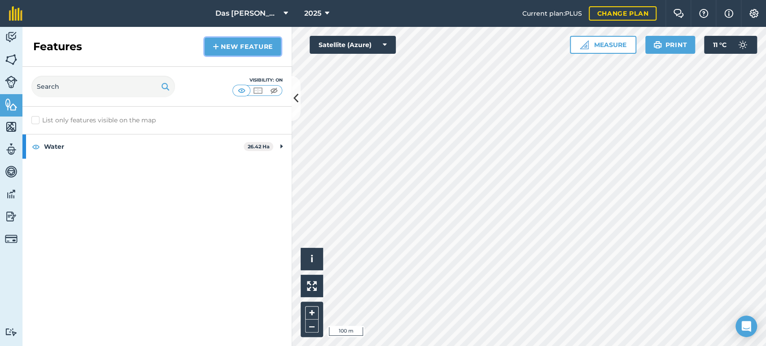
click at [236, 45] on link "New feature" at bounding box center [243, 47] width 76 height 18
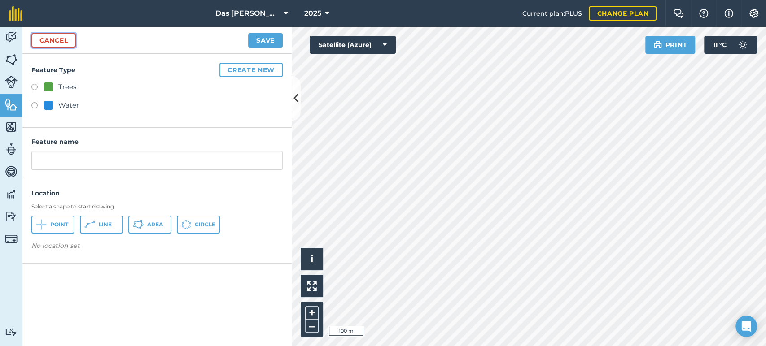
click at [52, 35] on link "Cancel" at bounding box center [53, 40] width 44 height 14
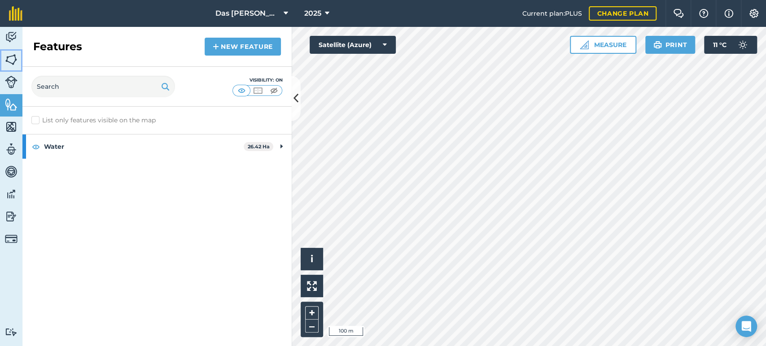
click at [13, 58] on img at bounding box center [11, 59] width 13 height 13
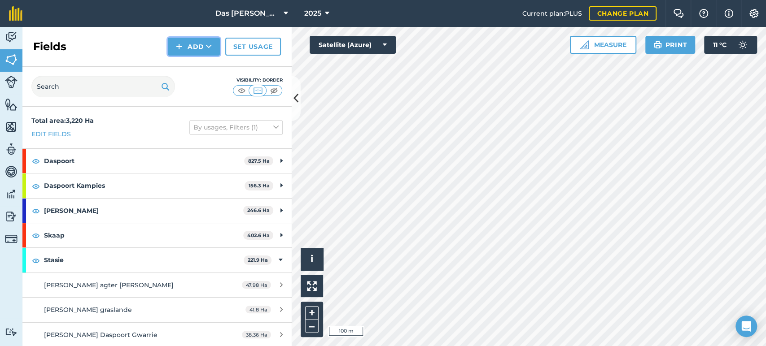
click at [214, 48] on button "Add" at bounding box center [194, 47] width 52 height 18
click at [198, 66] on link "Draw" at bounding box center [193, 67] width 49 height 20
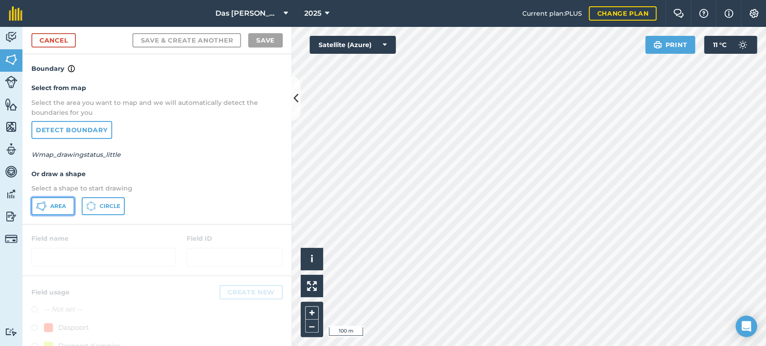
click at [59, 205] on span "Area" at bounding box center [58, 206] width 16 height 7
click at [51, 38] on link "Cancel" at bounding box center [53, 40] width 44 height 14
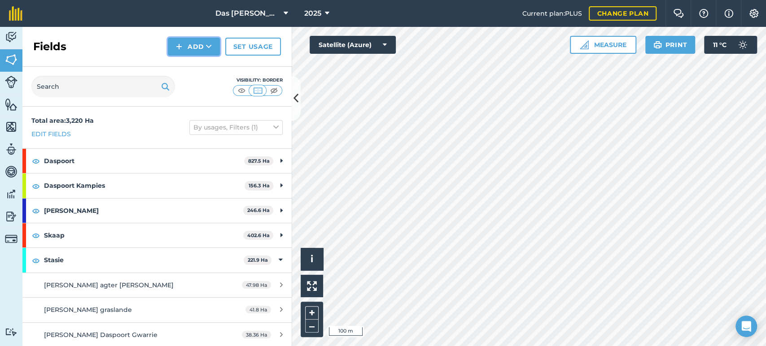
click at [209, 50] on icon at bounding box center [209, 46] width 6 height 9
click at [208, 63] on link "Draw" at bounding box center [193, 67] width 49 height 20
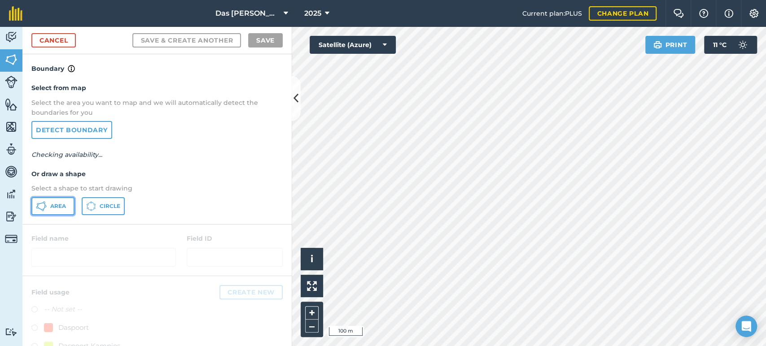
click at [61, 210] on button "Area" at bounding box center [52, 206] width 43 height 18
click at [63, 41] on link "Cancel" at bounding box center [53, 40] width 44 height 14
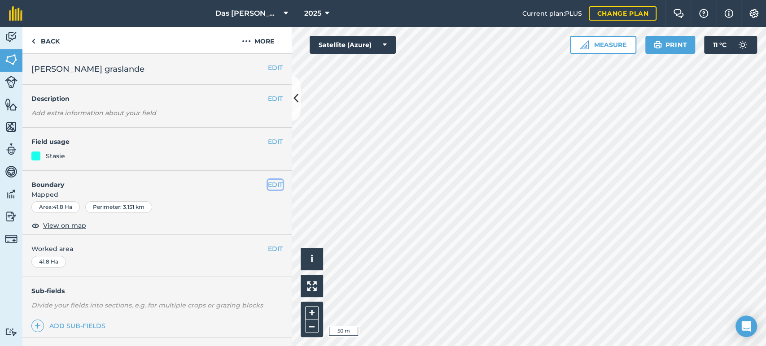
click at [268, 183] on button "EDIT" at bounding box center [275, 185] width 15 height 10
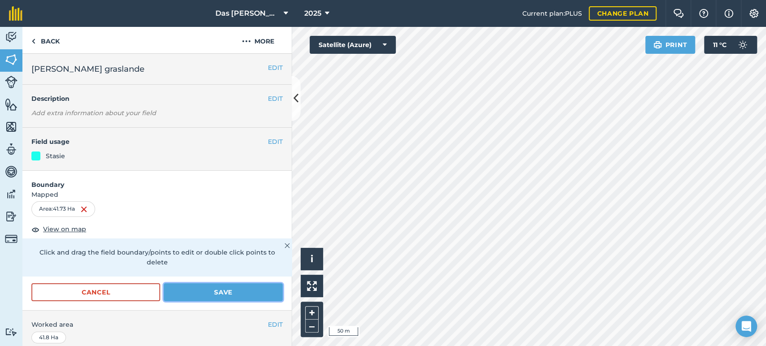
click at [217, 291] on button "Save" at bounding box center [223, 292] width 119 height 18
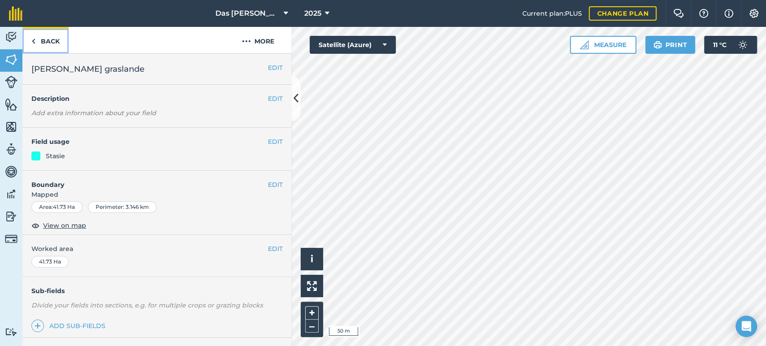
click at [45, 43] on link "Back" at bounding box center [45, 40] width 46 height 26
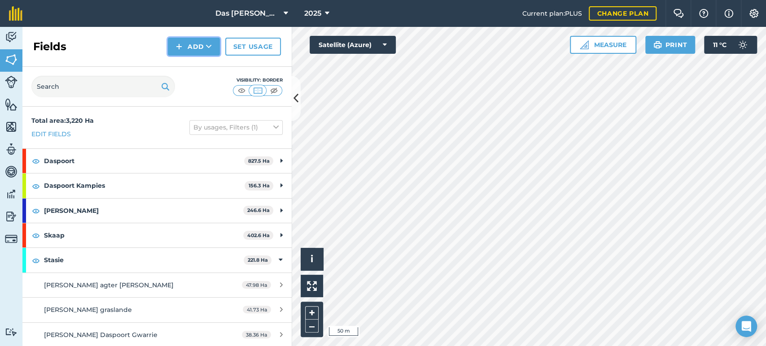
click at [198, 41] on button "Add" at bounding box center [194, 47] width 52 height 18
click at [202, 64] on link "Draw" at bounding box center [193, 67] width 49 height 20
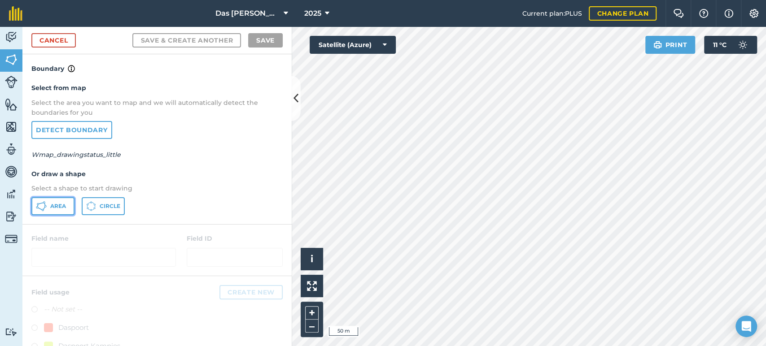
drag, startPoint x: 57, startPoint y: 206, endPoint x: 140, endPoint y: 199, distance: 82.8
click at [59, 206] on span "Area" at bounding box center [58, 206] width 16 height 7
click at [292, 6] on div "Das Ram Boerdery 2025 Current plan : PLUS Change plan Farm Chat Help Info Setti…" at bounding box center [383, 173] width 766 height 346
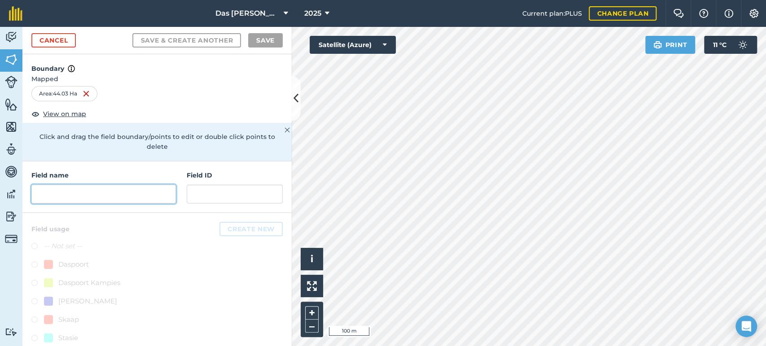
click at [142, 195] on input "text" at bounding box center [103, 194] width 144 height 19
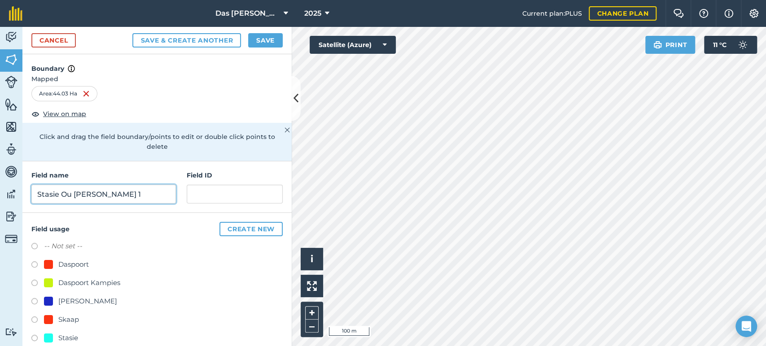
type input "Stasie Ou [PERSON_NAME] 1"
click at [61, 336] on div "Stasie" at bounding box center [68, 338] width 20 height 11
radio input "true"
click at [269, 39] on button "Save" at bounding box center [265, 40] width 35 height 14
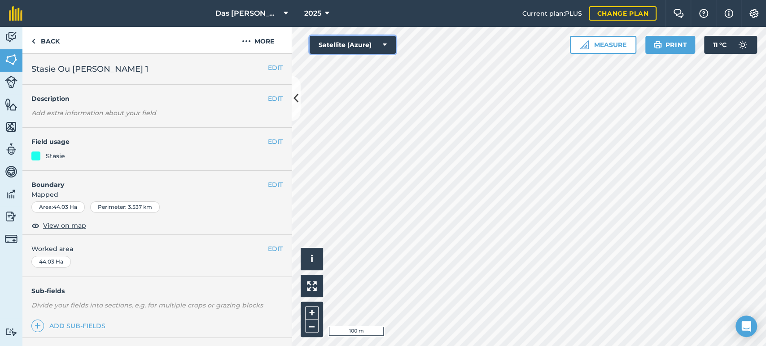
click at [357, 42] on button "Satellite (Azure)" at bounding box center [353, 45] width 86 height 18
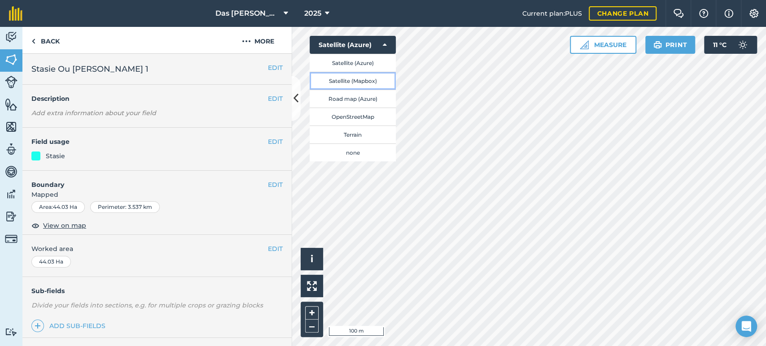
click at [359, 78] on button "Satellite (Mapbox)" at bounding box center [353, 81] width 86 height 18
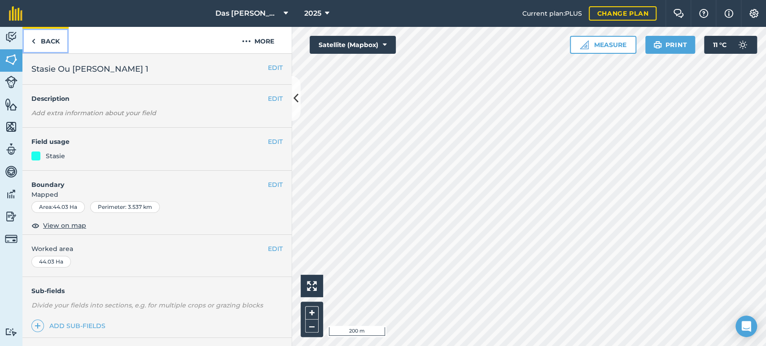
click at [36, 37] on link "Back" at bounding box center [45, 40] width 46 height 26
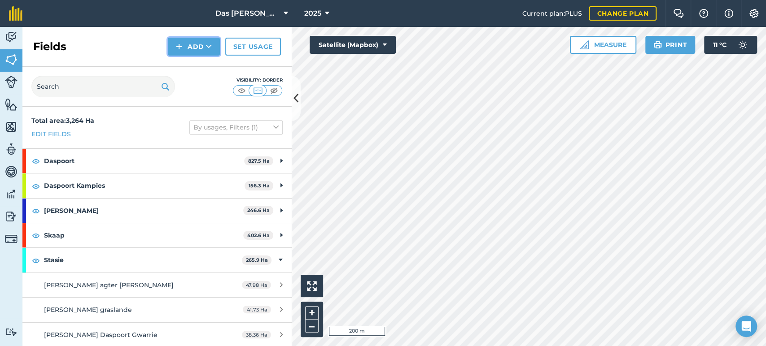
click at [209, 50] on icon at bounding box center [209, 46] width 6 height 9
click at [202, 61] on link "Draw" at bounding box center [193, 67] width 49 height 20
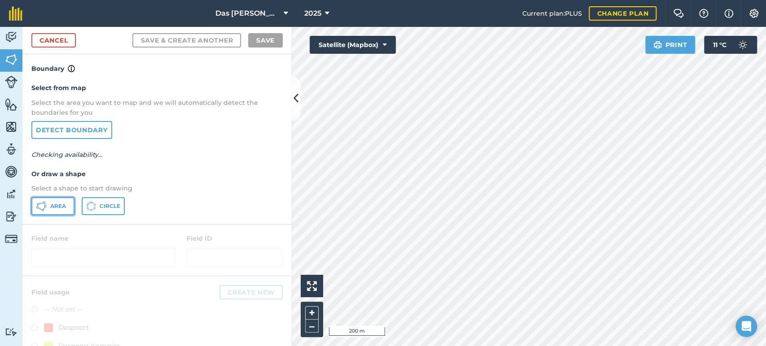
click at [58, 206] on span "Area" at bounding box center [58, 206] width 16 height 7
click at [61, 41] on link "Cancel" at bounding box center [53, 40] width 44 height 14
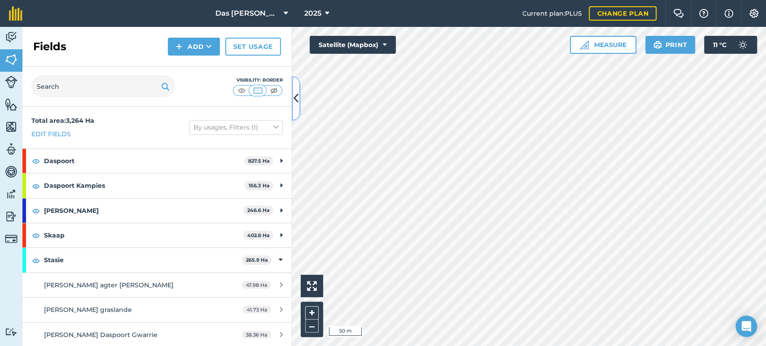
click at [294, 113] on button at bounding box center [296, 98] width 9 height 45
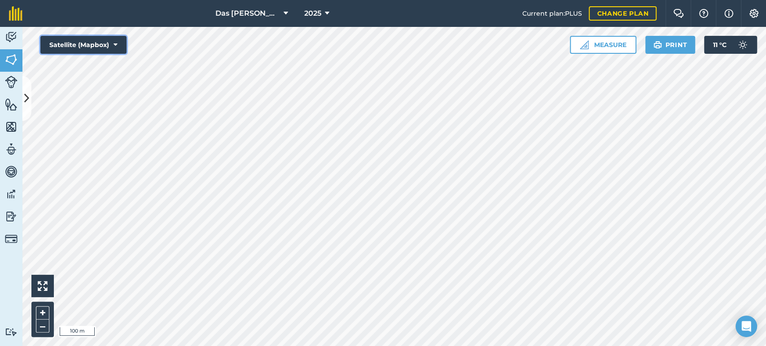
click at [117, 49] on button "Satellite (Mapbox)" at bounding box center [83, 45] width 86 height 18
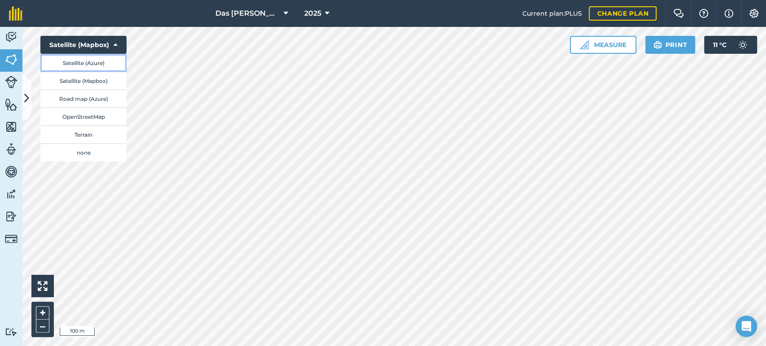
click at [100, 65] on button "Satellite (Azure)" at bounding box center [83, 63] width 86 height 18
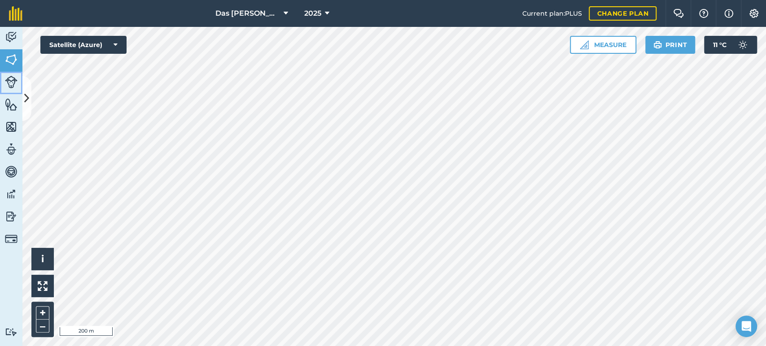
drag, startPoint x: 22, startPoint y: 88, endPoint x: 26, endPoint y: 82, distance: 7.8
click at [22, 88] on link "Livestock" at bounding box center [11, 83] width 22 height 22
click at [11, 62] on img at bounding box center [11, 59] width 13 height 13
click at [28, 92] on icon at bounding box center [26, 99] width 5 height 16
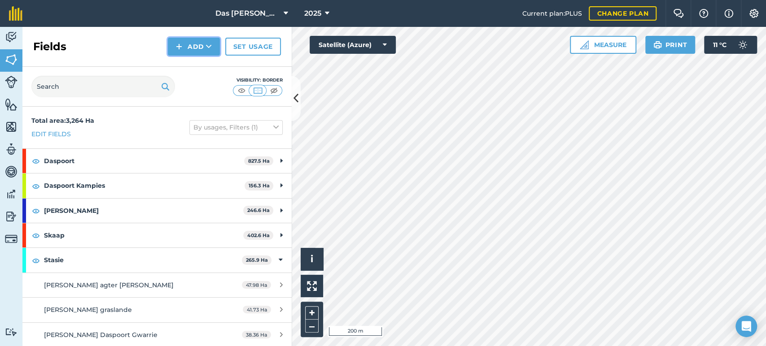
click at [201, 52] on button "Add" at bounding box center [194, 47] width 52 height 18
click at [202, 66] on link "Draw" at bounding box center [193, 67] width 49 height 20
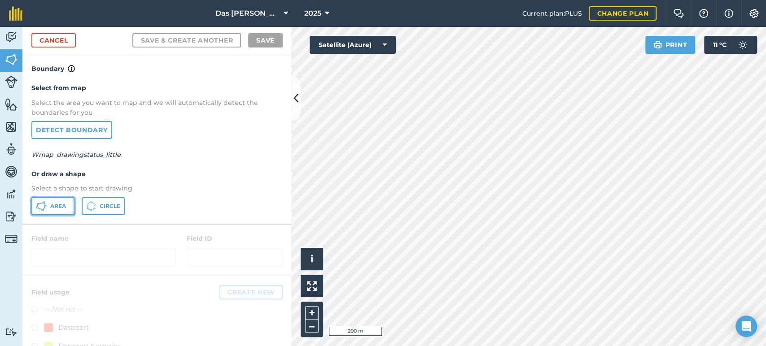
click at [61, 206] on span "Area" at bounding box center [58, 206] width 16 height 7
click at [293, 106] on button at bounding box center [296, 98] width 9 height 45
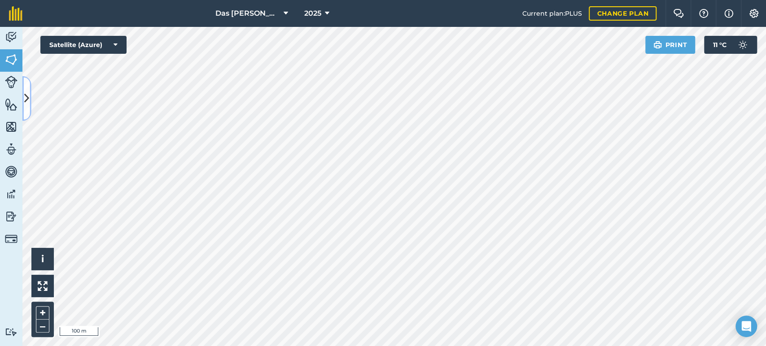
click at [24, 91] on icon at bounding box center [26, 99] width 5 height 16
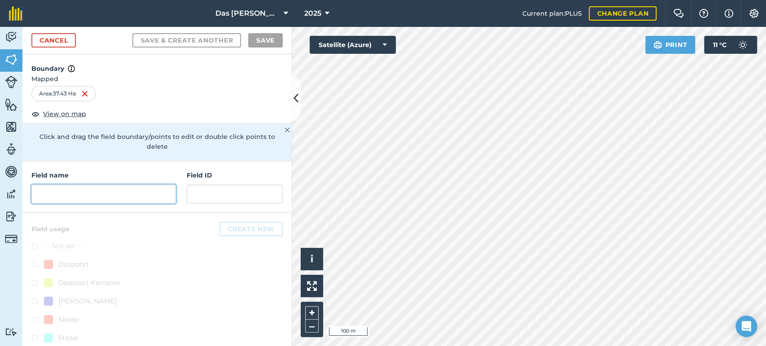
click at [74, 193] on input "text" at bounding box center [103, 194] width 144 height 19
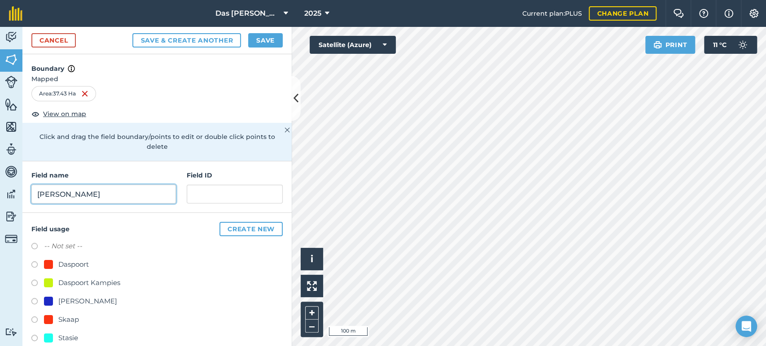
type input "[PERSON_NAME]"
click at [68, 340] on div "Stasie" at bounding box center [68, 338] width 20 height 11
radio input "true"
click at [269, 48] on div "Cancel Save & Create Another Save" at bounding box center [156, 40] width 269 height 27
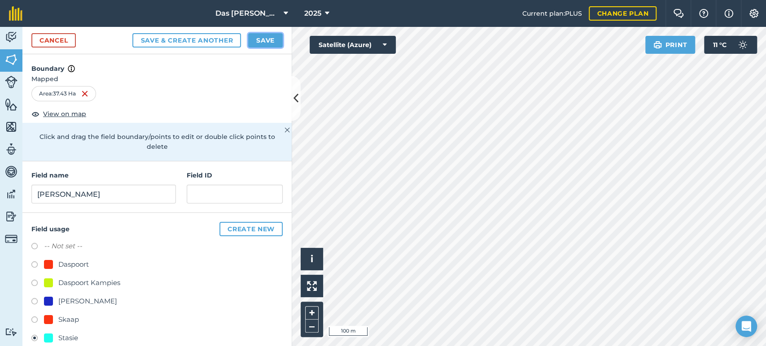
click at [266, 36] on button "Save" at bounding box center [265, 40] width 35 height 14
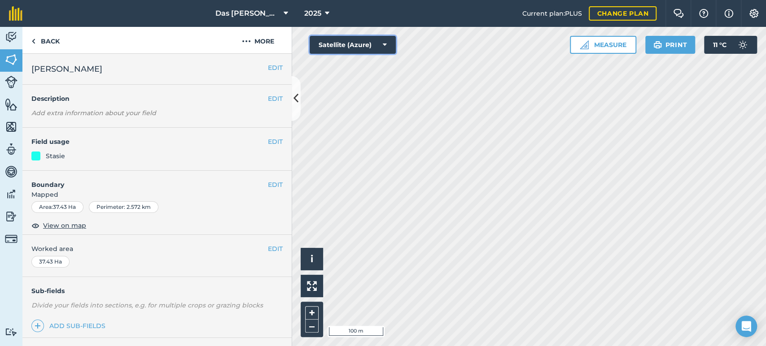
click at [366, 41] on button "Satellite (Azure)" at bounding box center [353, 45] width 86 height 18
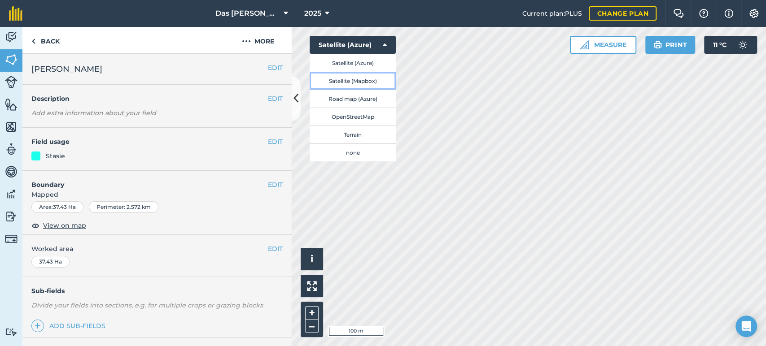
click at [364, 83] on button "Satellite (Mapbox)" at bounding box center [353, 81] width 86 height 18
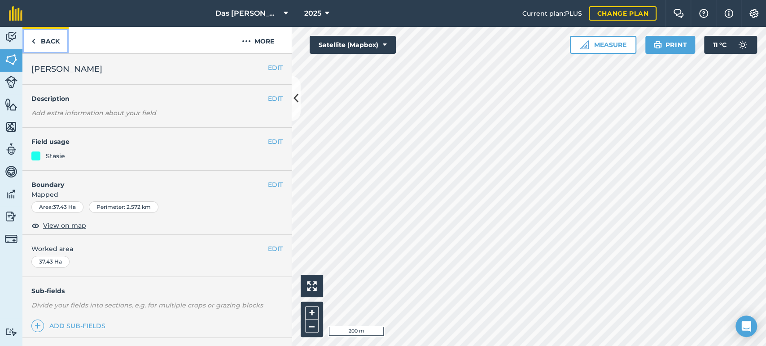
click at [60, 46] on link "Back" at bounding box center [45, 40] width 46 height 26
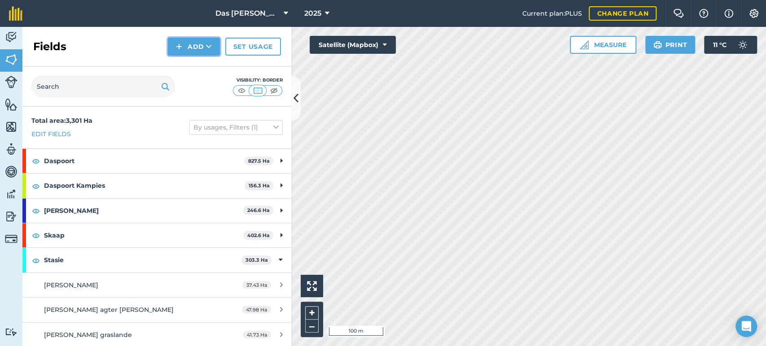
click at [210, 55] on button "Add" at bounding box center [194, 47] width 52 height 18
click at [208, 64] on link "Draw" at bounding box center [193, 67] width 49 height 20
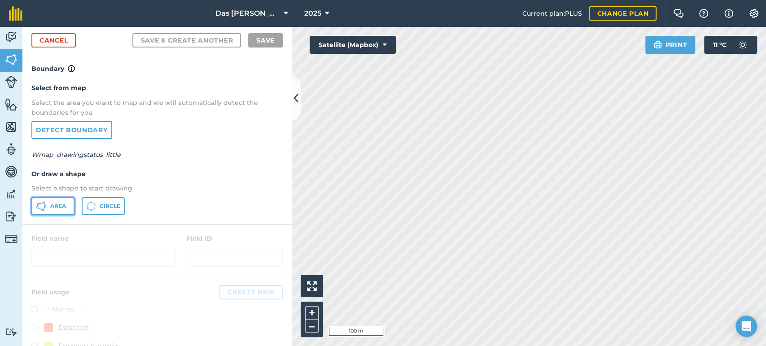
click at [60, 212] on button "Area" at bounding box center [52, 206] width 43 height 18
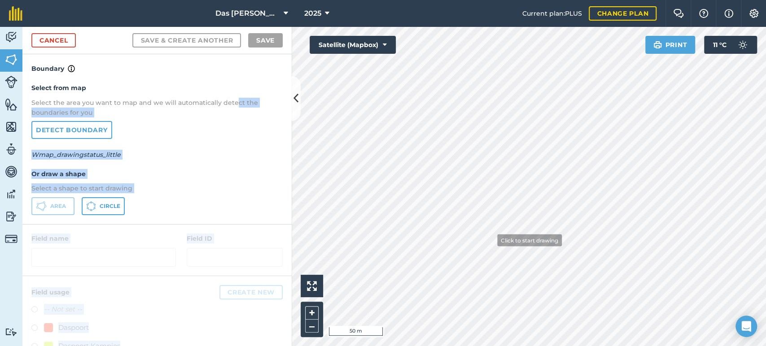
click at [490, 240] on div "Activity Fields Livestock Features Maps Team Vehicles Data Reporting Billing Tu…" at bounding box center [383, 186] width 766 height 319
click at [300, 107] on button at bounding box center [296, 98] width 9 height 45
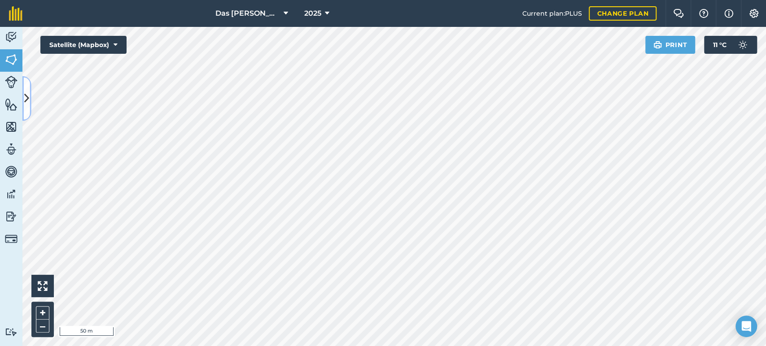
click at [28, 92] on icon at bounding box center [26, 99] width 5 height 16
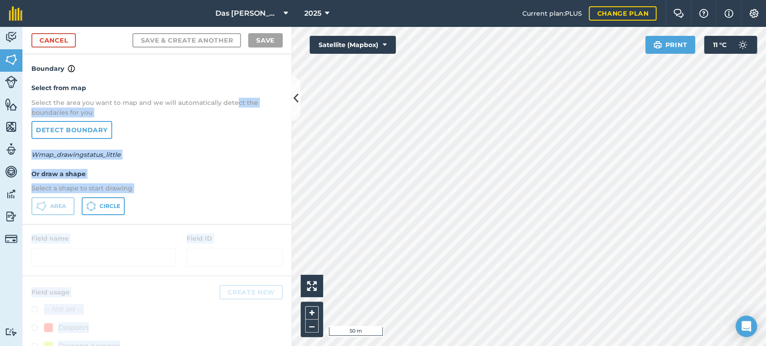
click at [244, 153] on p "Wmap_drawingstatus_little" at bounding box center [156, 155] width 251 height 10
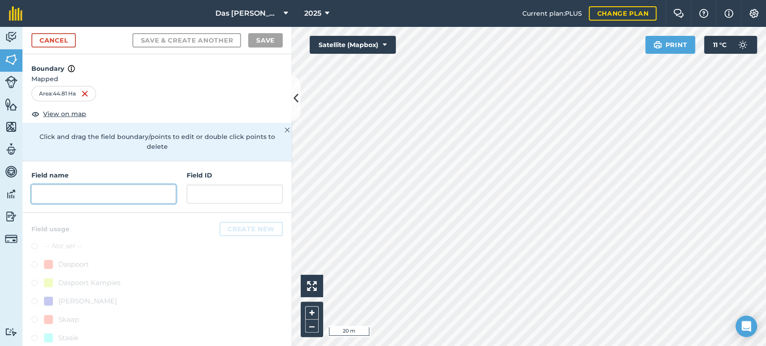
click at [118, 191] on input "text" at bounding box center [103, 194] width 144 height 19
drag, startPoint x: 105, startPoint y: 191, endPoint x: 136, endPoint y: 187, distance: 30.7
click at [105, 191] on input "text" at bounding box center [103, 194] width 144 height 19
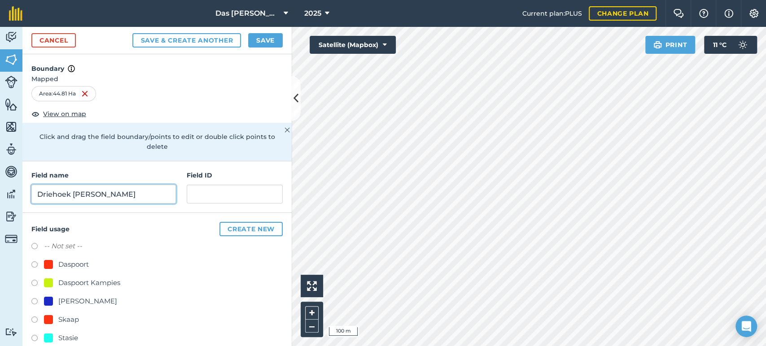
type input "Driehoek [PERSON_NAME]"
click at [50, 335] on div at bounding box center [48, 338] width 9 height 9
radio input "true"
click at [275, 41] on button "Save" at bounding box center [265, 40] width 35 height 14
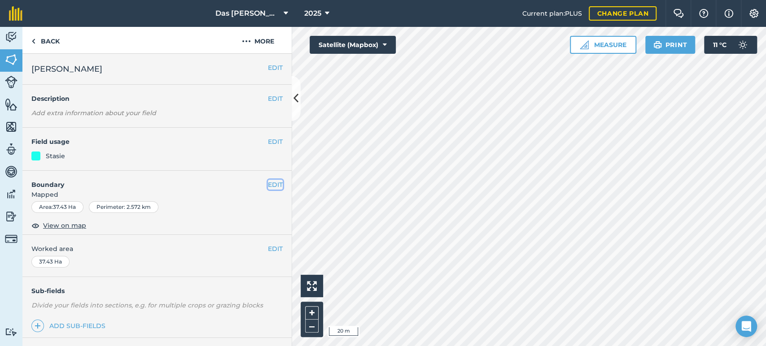
click at [268, 182] on button "EDIT" at bounding box center [275, 185] width 15 height 10
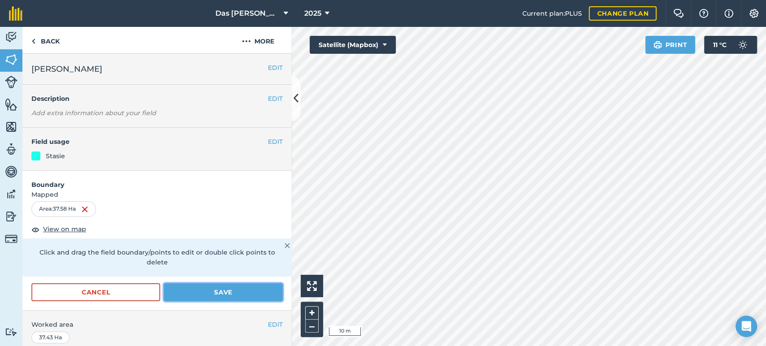
drag, startPoint x: 254, startPoint y: 290, endPoint x: 285, endPoint y: 276, distance: 34.3
click at [255, 290] on button "Save" at bounding box center [223, 292] width 119 height 18
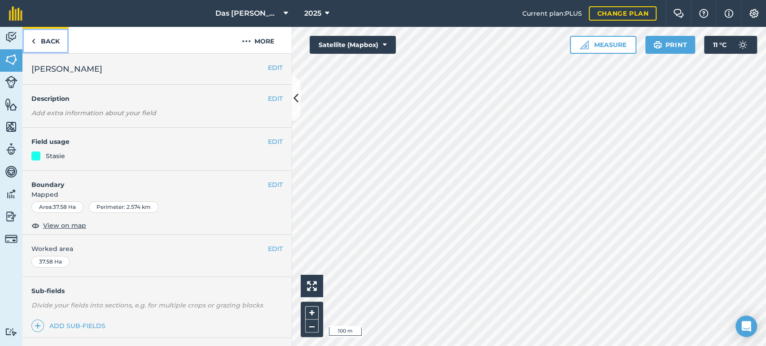
click at [52, 39] on link "Back" at bounding box center [45, 40] width 46 height 26
click at [53, 44] on link "Back" at bounding box center [45, 40] width 46 height 26
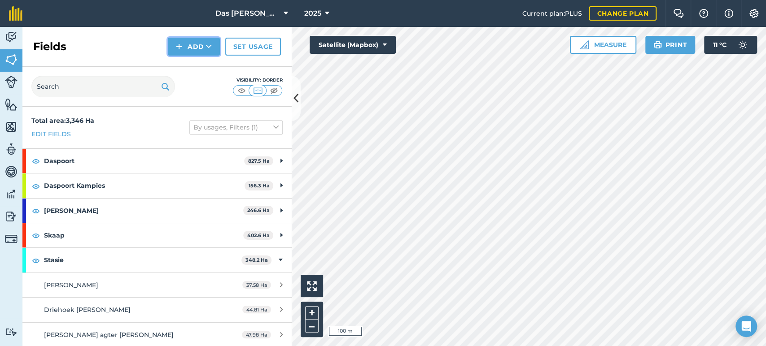
click at [201, 52] on button "Add" at bounding box center [194, 47] width 52 height 18
click at [197, 65] on link "Draw" at bounding box center [193, 67] width 49 height 20
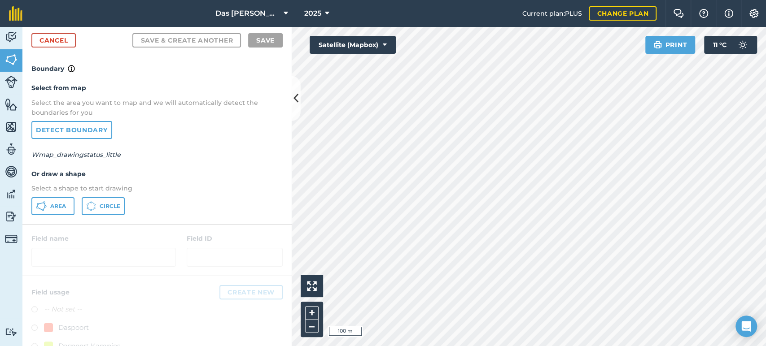
click at [65, 215] on div "Select from map Select the area you want to map and we will automatically detec…" at bounding box center [156, 149] width 269 height 150
click at [63, 211] on button "Area" at bounding box center [52, 206] width 43 height 18
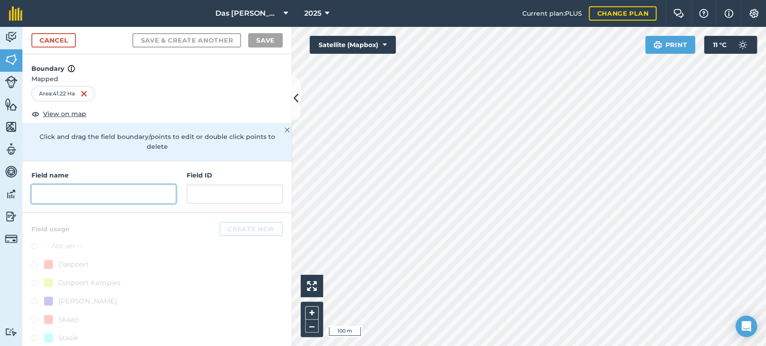
click at [113, 194] on input "text" at bounding box center [103, 194] width 144 height 19
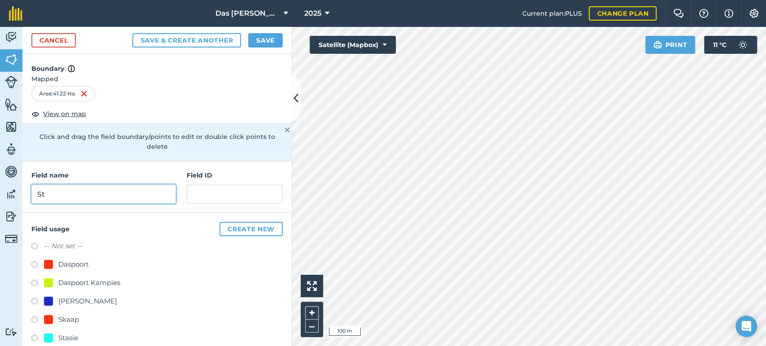
type input "S"
type input "Grasland met Spruit"
click at [70, 336] on div "Stasie" at bounding box center [68, 338] width 20 height 11
radio input "true"
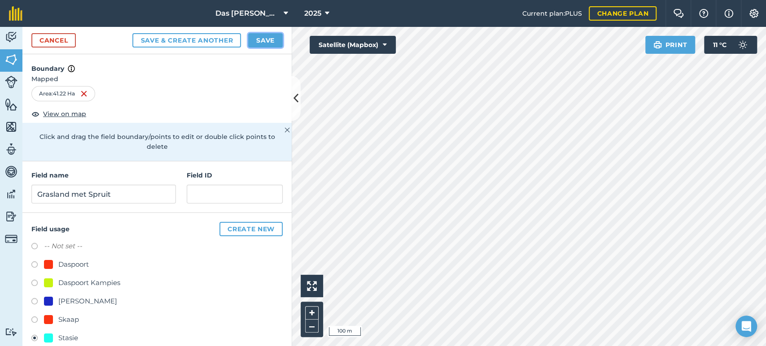
click at [268, 46] on button "Save" at bounding box center [265, 40] width 35 height 14
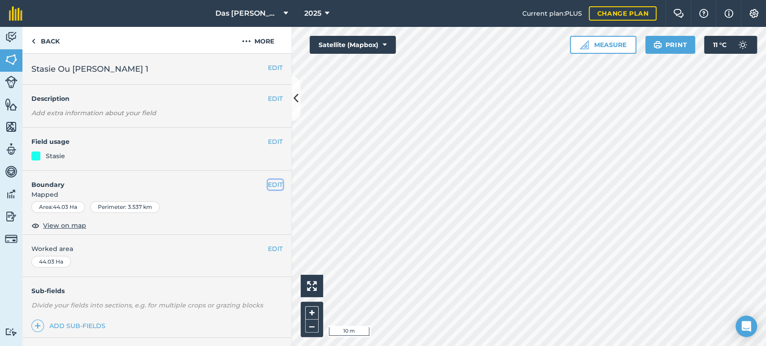
click at [270, 185] on button "EDIT" at bounding box center [275, 185] width 15 height 10
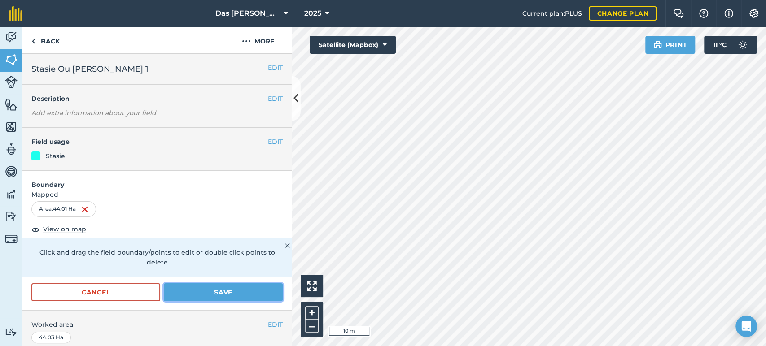
click at [245, 295] on button "Save" at bounding box center [223, 292] width 119 height 18
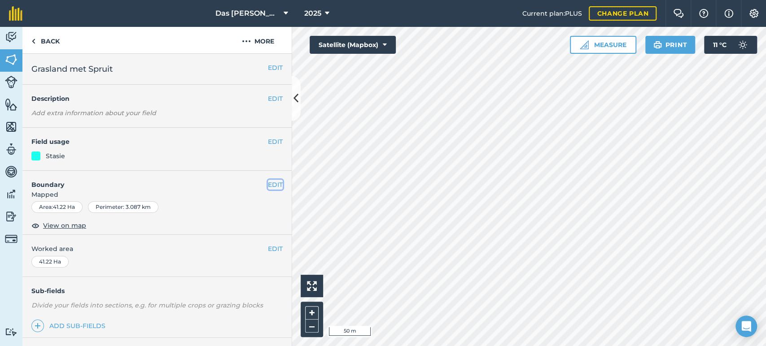
click at [268, 182] on button "EDIT" at bounding box center [275, 185] width 15 height 10
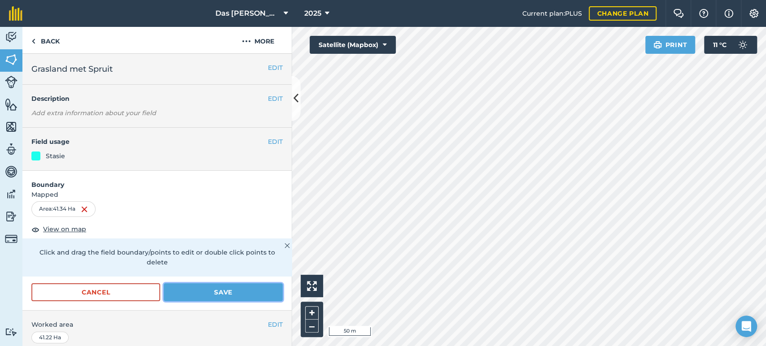
click at [241, 291] on button "Save" at bounding box center [223, 292] width 119 height 18
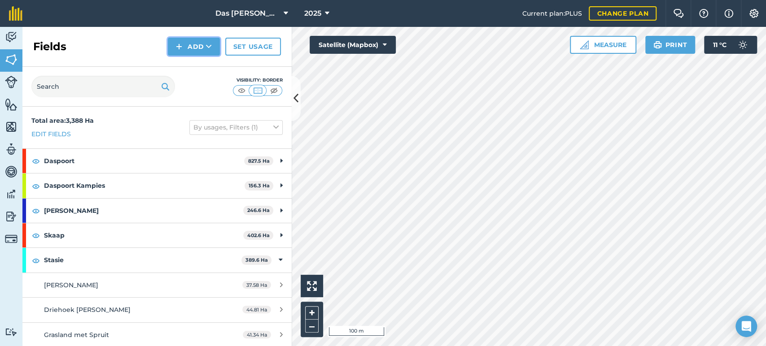
click at [213, 51] on button "Add" at bounding box center [194, 47] width 52 height 18
click at [202, 64] on link "Draw" at bounding box center [193, 67] width 49 height 20
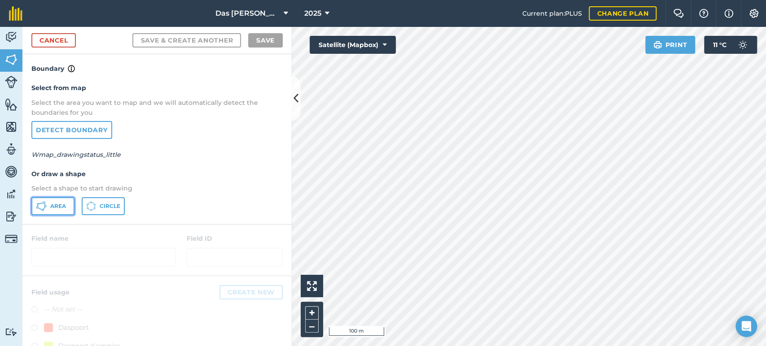
click at [56, 208] on span "Area" at bounding box center [58, 206] width 16 height 7
click at [347, 52] on div "Click to start drawing i 100 m + – Satellite (Mapbox) Print 11 ° C" at bounding box center [529, 186] width 474 height 319
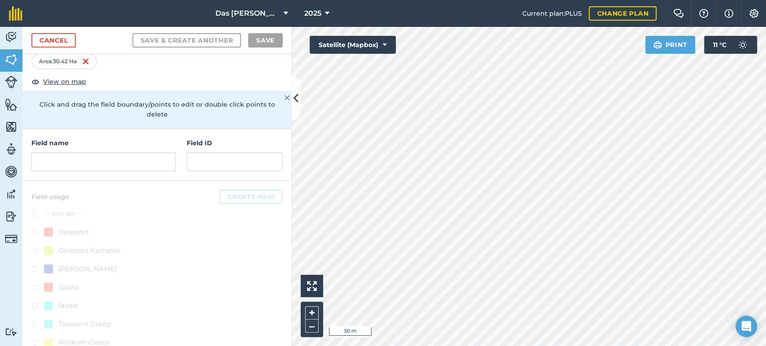
scroll to position [50, 0]
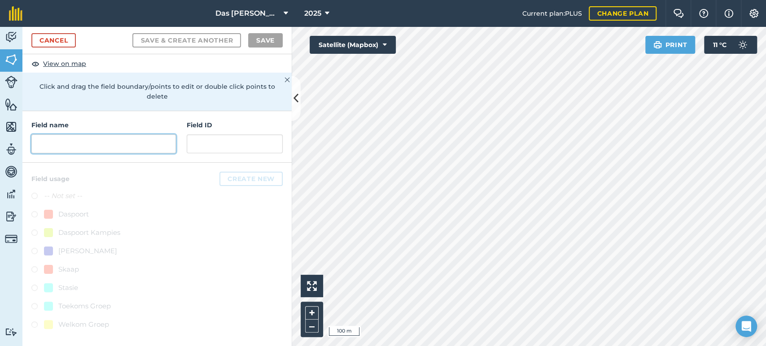
click at [112, 140] on input "text" at bounding box center [103, 144] width 144 height 19
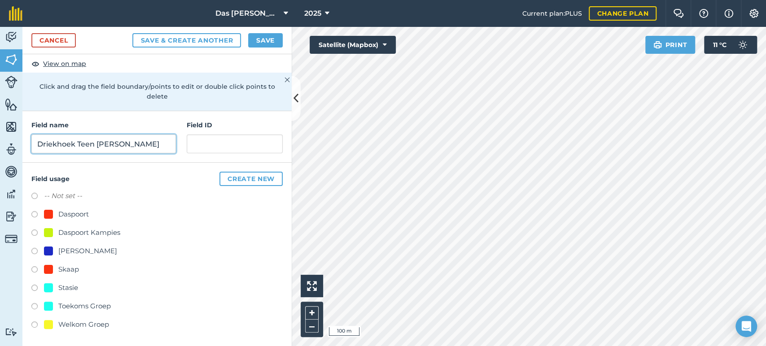
type input "Driekhoek Teen [PERSON_NAME]"
click at [65, 284] on div "Stasie" at bounding box center [68, 288] width 20 height 11
radio input "true"
click at [275, 44] on button "Save" at bounding box center [265, 40] width 35 height 14
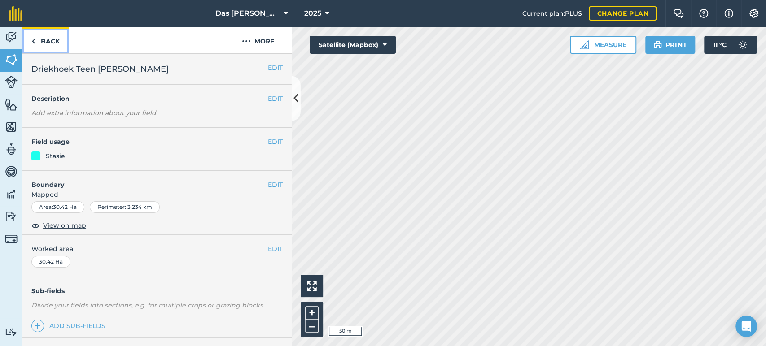
click at [45, 42] on link "Back" at bounding box center [45, 40] width 46 height 26
click at [46, 45] on link "Back" at bounding box center [45, 40] width 46 height 26
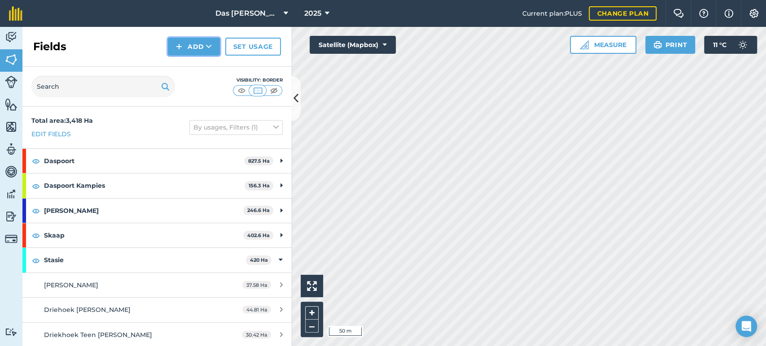
click at [209, 46] on icon at bounding box center [209, 46] width 6 height 9
click at [196, 62] on link "Draw" at bounding box center [193, 67] width 49 height 20
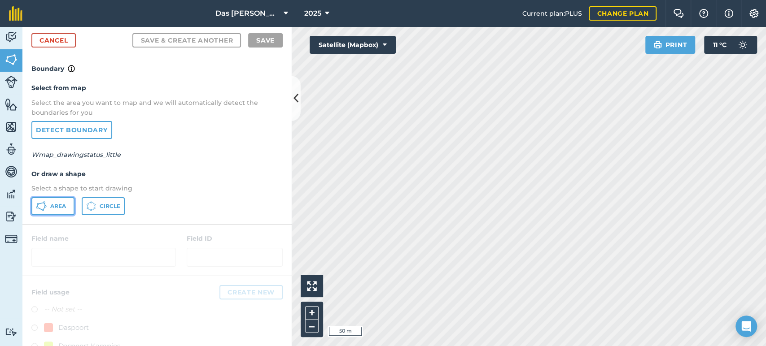
click at [58, 204] on span "Area" at bounding box center [58, 206] width 16 height 7
click at [54, 41] on link "Cancel" at bounding box center [53, 40] width 44 height 14
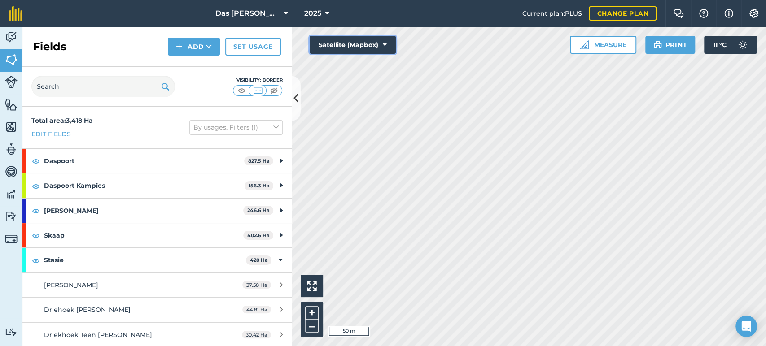
click at [383, 46] on icon at bounding box center [385, 44] width 4 height 9
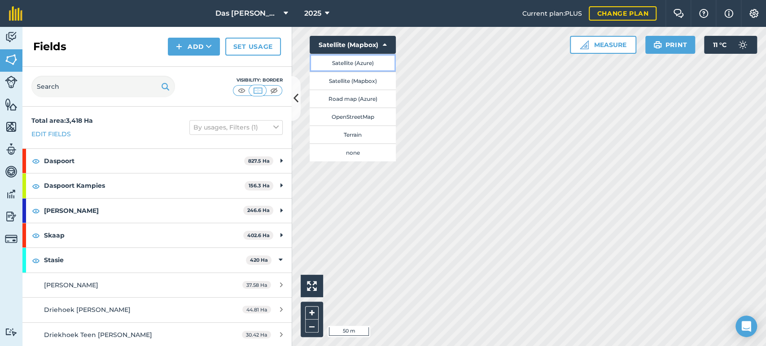
click at [375, 70] on button "Satellite (Azure)" at bounding box center [353, 63] width 86 height 18
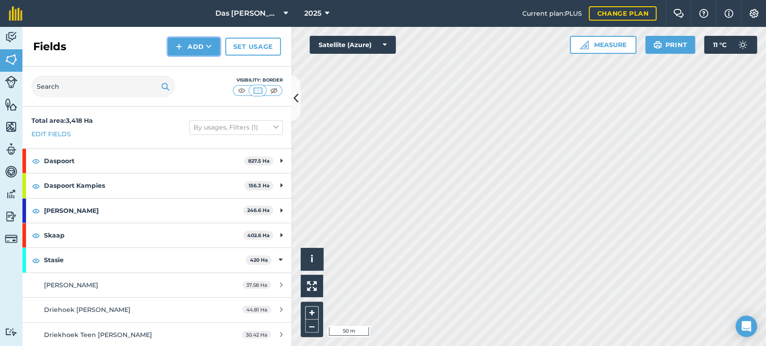
click at [213, 53] on button "Add" at bounding box center [194, 47] width 52 height 18
click at [210, 62] on link "Draw" at bounding box center [193, 67] width 49 height 20
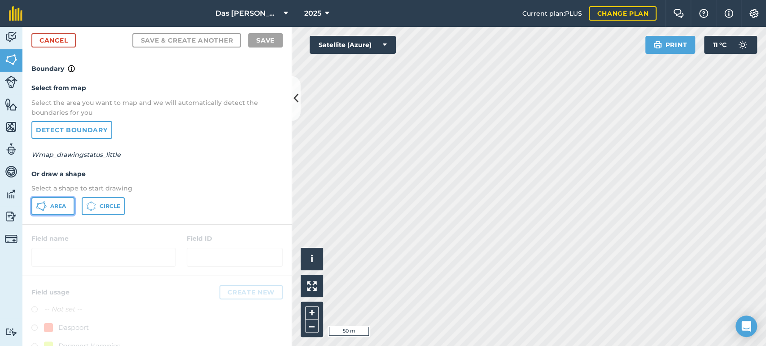
click at [56, 204] on span "Area" at bounding box center [58, 206] width 16 height 7
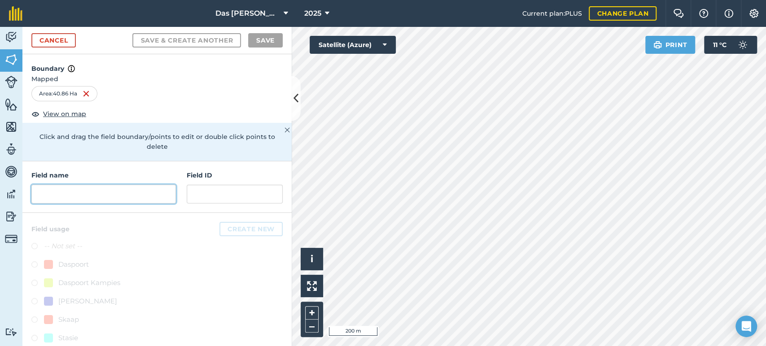
click at [134, 187] on input "text" at bounding box center [103, 194] width 144 height 19
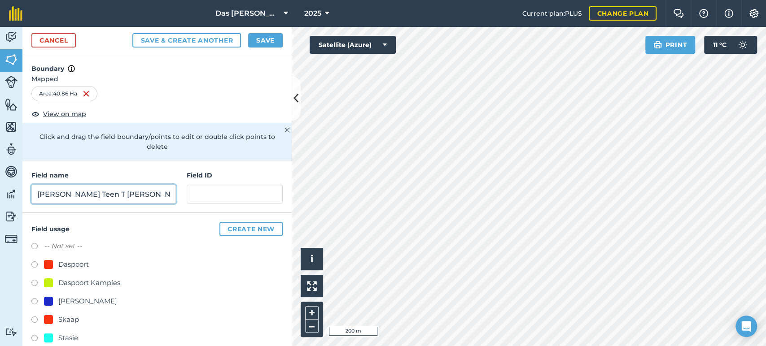
type input "[PERSON_NAME] Teen T [PERSON_NAME]"
click at [76, 341] on div "Stasie" at bounding box center [68, 338] width 20 height 11
radio input "true"
click at [270, 43] on button "Save" at bounding box center [265, 40] width 35 height 14
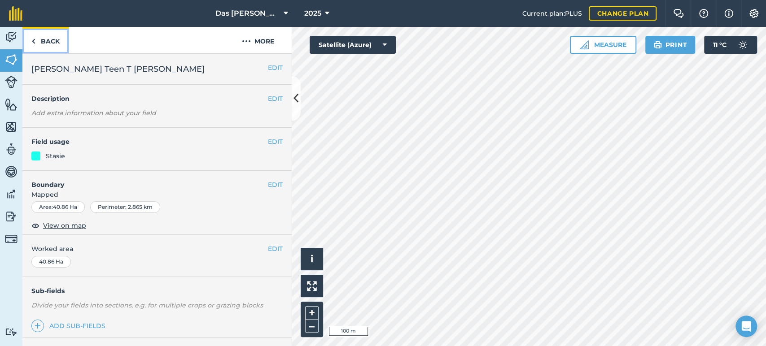
click at [39, 41] on link "Back" at bounding box center [45, 40] width 46 height 26
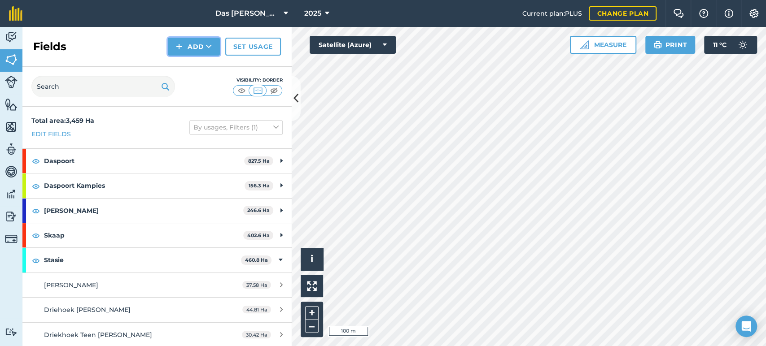
click at [206, 43] on icon at bounding box center [209, 46] width 6 height 9
click at [205, 44] on button "Add" at bounding box center [194, 47] width 52 height 18
click at [189, 67] on link "Draw" at bounding box center [193, 67] width 49 height 20
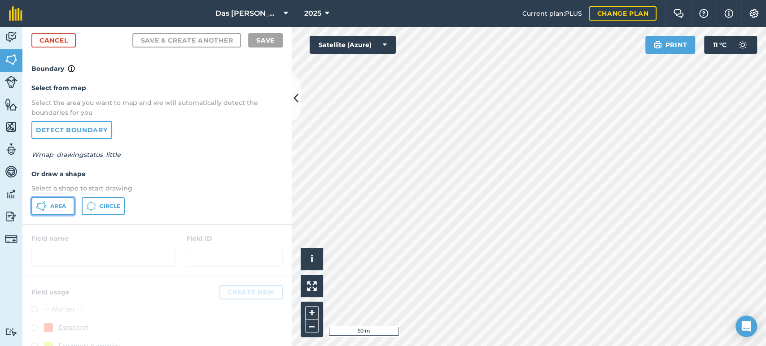
click at [61, 205] on span "Area" at bounding box center [58, 206] width 16 height 7
click at [765, 346] on html "Das Ram Boerdery 2025 Current plan : PLUS Change plan Farm Chat Help Info Setti…" at bounding box center [383, 173] width 766 height 346
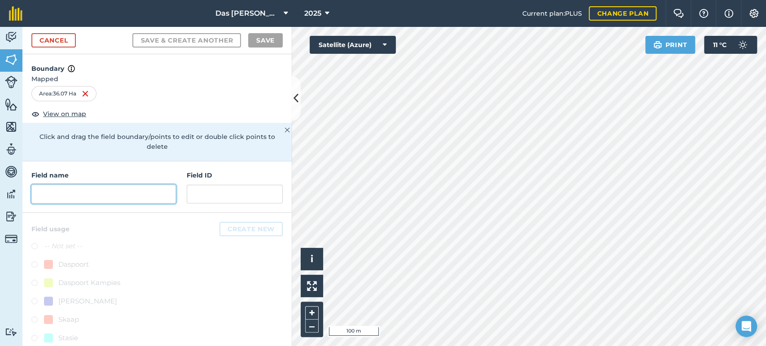
click at [158, 192] on input "text" at bounding box center [103, 194] width 144 height 19
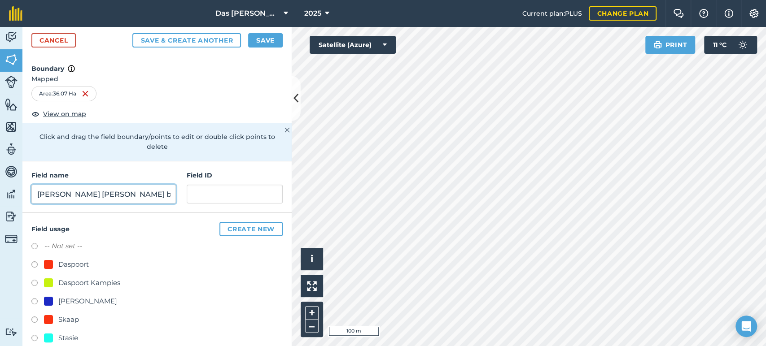
type input "[PERSON_NAME] [PERSON_NAME] bome"
click at [68, 338] on div "Stasie" at bounding box center [68, 338] width 20 height 11
radio input "true"
click at [271, 45] on button "Save" at bounding box center [265, 40] width 35 height 14
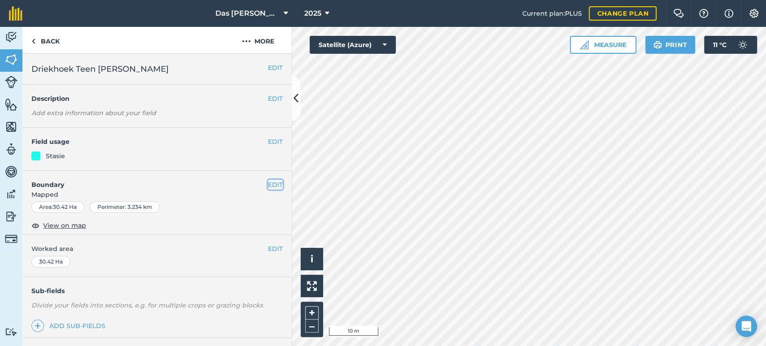
click at [275, 186] on button "EDIT" at bounding box center [275, 185] width 15 height 10
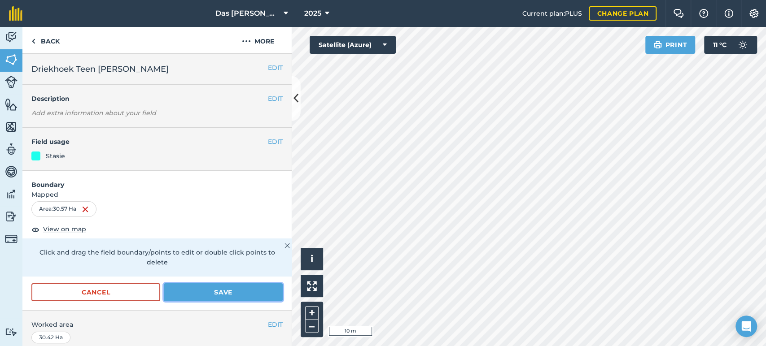
click at [231, 293] on button "Save" at bounding box center [223, 292] width 119 height 18
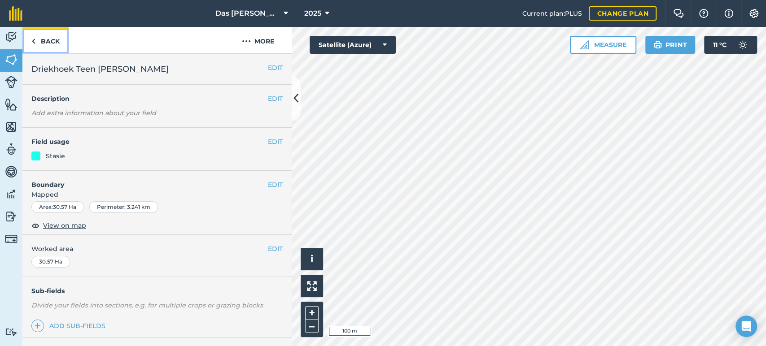
click at [36, 38] on link "Back" at bounding box center [45, 40] width 46 height 26
click at [44, 38] on link "Back" at bounding box center [45, 40] width 46 height 26
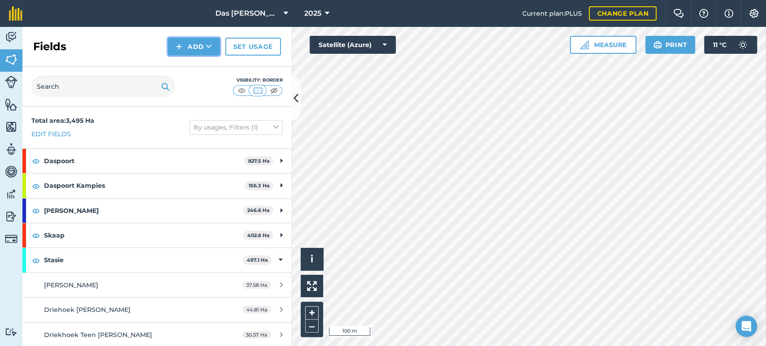
click at [208, 53] on button "Add" at bounding box center [194, 47] width 52 height 18
click at [203, 61] on link "Draw" at bounding box center [193, 67] width 49 height 20
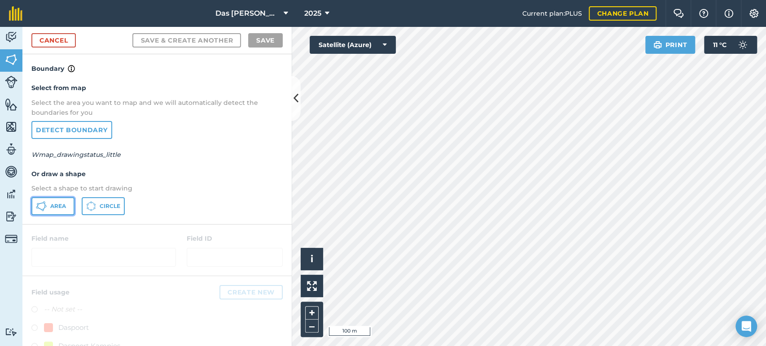
drag, startPoint x: 60, startPoint y: 203, endPoint x: 178, endPoint y: 201, distance: 118.0
click at [61, 203] on span "Area" at bounding box center [58, 206] width 16 height 7
click at [283, 200] on div "Activity Fields Livestock Features Maps Team Vehicles Data Reporting Billing Tu…" at bounding box center [383, 186] width 766 height 319
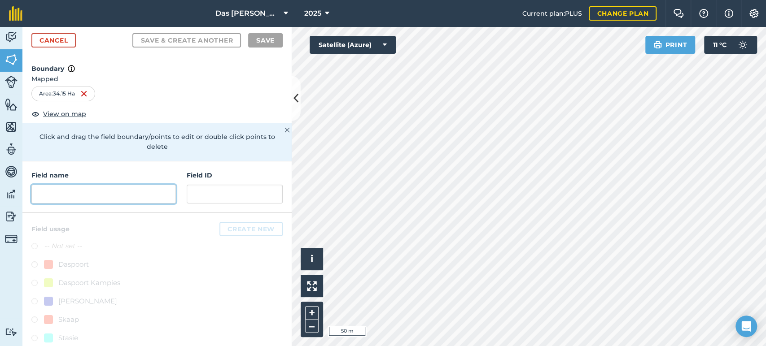
click at [135, 201] on input "text" at bounding box center [103, 194] width 144 height 19
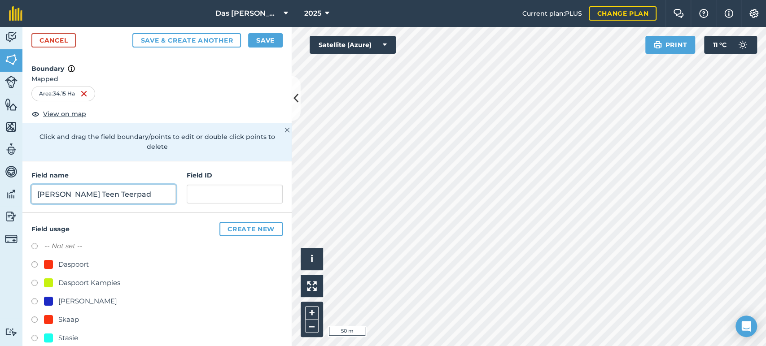
type input "[PERSON_NAME] Teen Teerpad"
click at [62, 337] on div "Stasie" at bounding box center [68, 338] width 20 height 11
radio input "true"
click at [262, 35] on button "Save" at bounding box center [265, 40] width 35 height 14
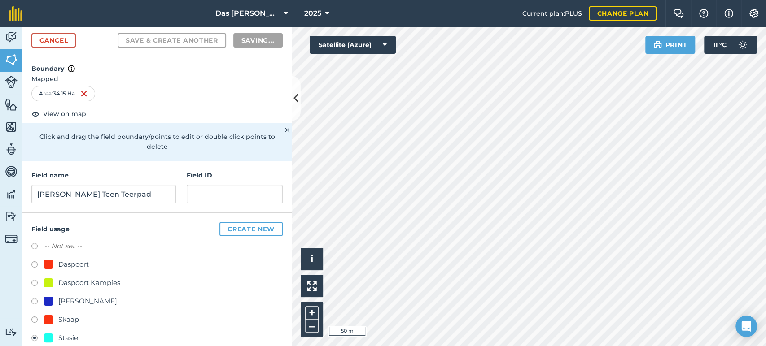
click at [483, 0] on html "Das Ram Boerdery 2025 Current plan : PLUS Change plan Farm Chat Help Info Setti…" at bounding box center [383, 173] width 766 height 346
click at [456, 16] on div "Das Ram Boerdery 2025 Current plan : PLUS Change plan Farm Chat Help Info Setti…" at bounding box center [383, 173] width 766 height 346
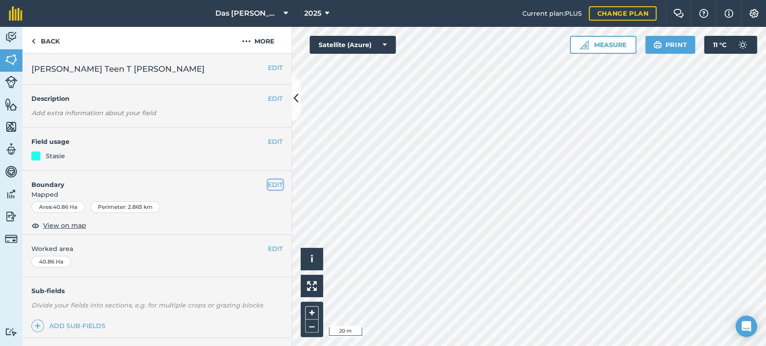
click at [268, 186] on button "EDIT" at bounding box center [275, 185] width 15 height 10
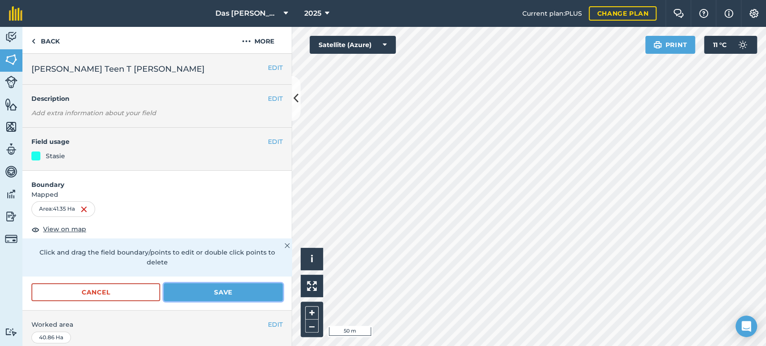
click at [260, 292] on button "Save" at bounding box center [223, 292] width 119 height 18
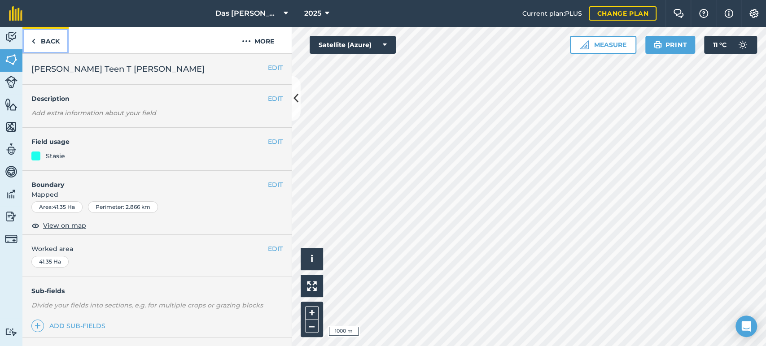
click at [51, 42] on link "Back" at bounding box center [45, 40] width 46 height 26
click at [44, 42] on link "Back" at bounding box center [45, 40] width 46 height 26
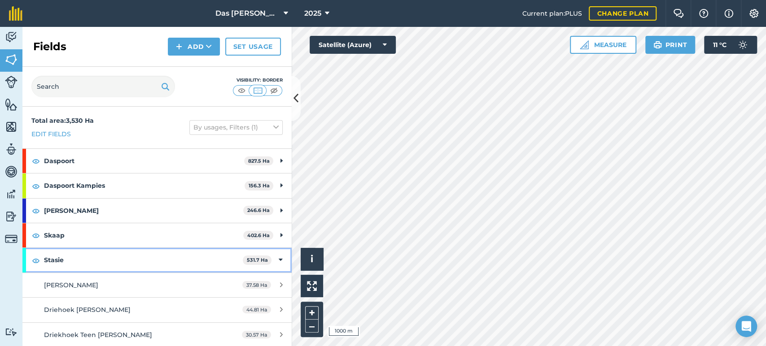
click at [276, 259] on div "Stasie 531.7 Ha" at bounding box center [156, 260] width 269 height 24
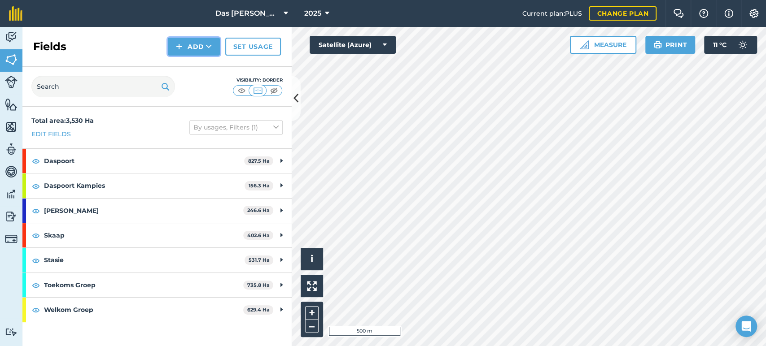
click at [209, 50] on icon at bounding box center [209, 46] width 6 height 9
click at [205, 64] on link "Draw" at bounding box center [193, 67] width 49 height 20
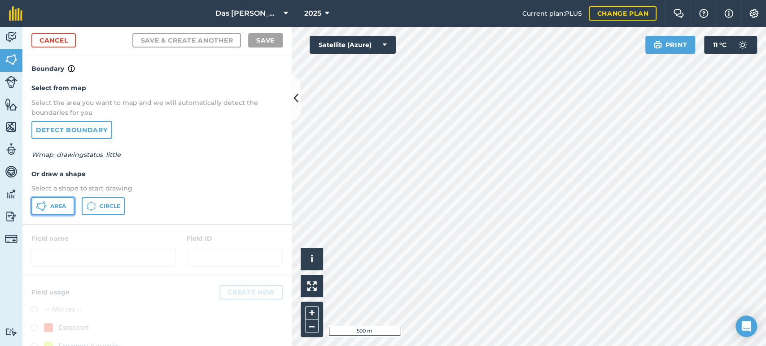
click at [56, 207] on span "Area" at bounding box center [58, 206] width 16 height 7
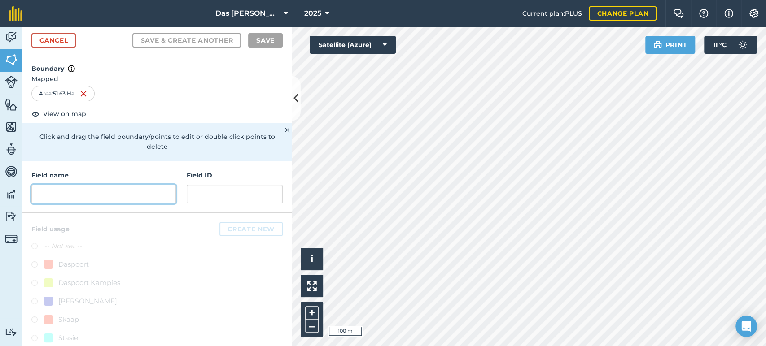
click at [147, 195] on input "text" at bounding box center [103, 194] width 144 height 19
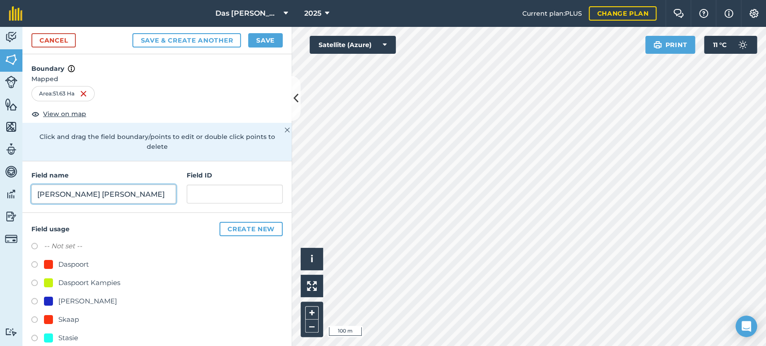
type input "[PERSON_NAME] [PERSON_NAME]"
click at [57, 339] on div "Stasie" at bounding box center [61, 338] width 34 height 11
radio input "true"
click at [266, 44] on button "Save" at bounding box center [265, 40] width 35 height 14
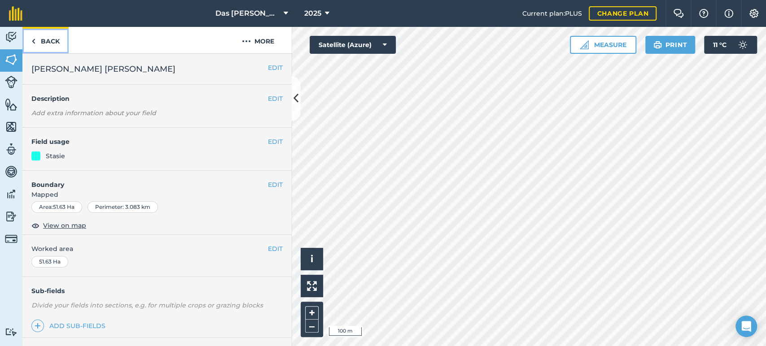
click at [63, 41] on link "Back" at bounding box center [45, 40] width 46 height 26
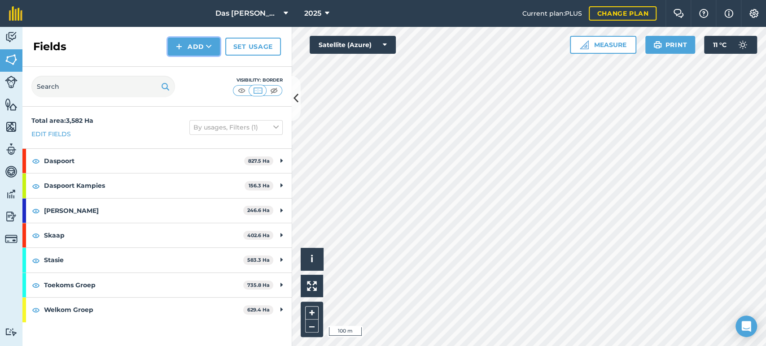
click at [207, 53] on button "Add" at bounding box center [194, 47] width 52 height 18
click at [201, 67] on link "Draw" at bounding box center [193, 67] width 49 height 20
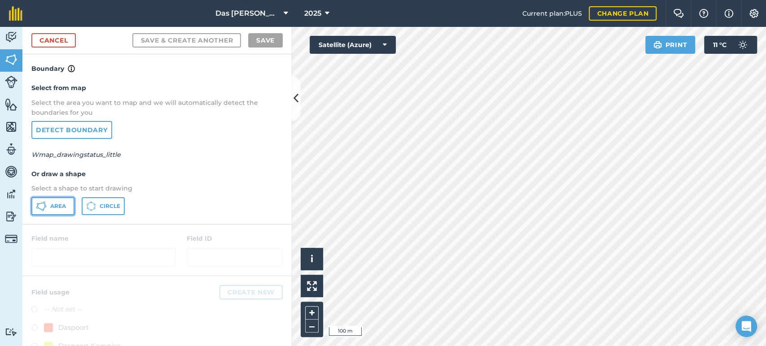
click at [56, 208] on span "Area" at bounding box center [58, 206] width 16 height 7
click at [54, 38] on link "Cancel" at bounding box center [53, 40] width 44 height 14
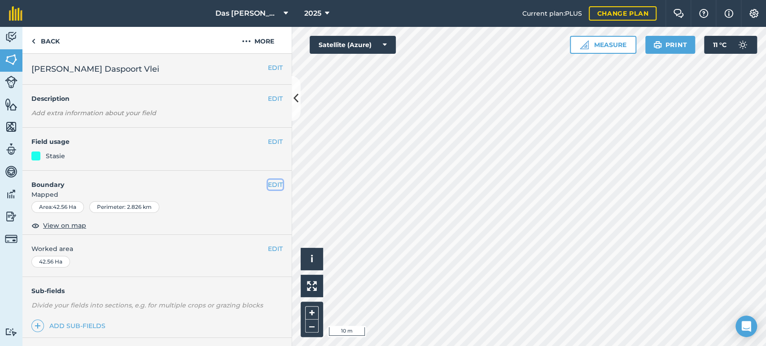
drag, startPoint x: 265, startPoint y: 184, endPoint x: 288, endPoint y: 185, distance: 22.4
click at [268, 184] on button "EDIT" at bounding box center [275, 185] width 15 height 10
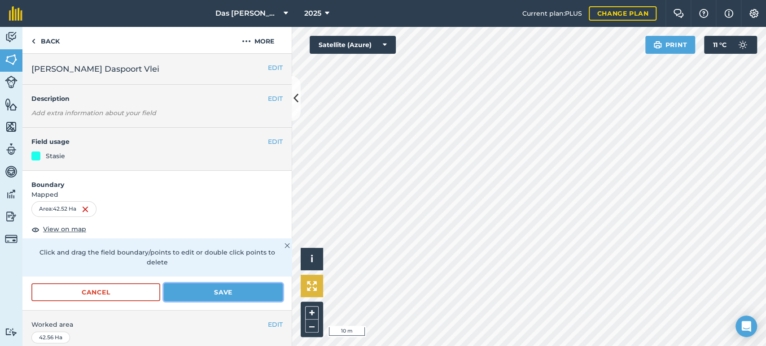
drag, startPoint x: 263, startPoint y: 291, endPoint x: 316, endPoint y: 276, distance: 54.4
click at [264, 291] on button "Save" at bounding box center [223, 292] width 119 height 18
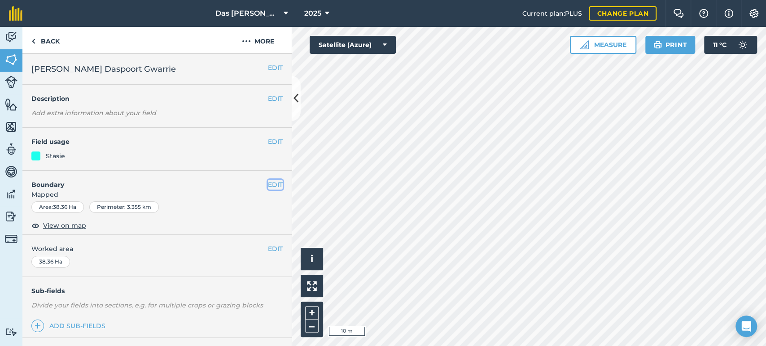
click at [268, 189] on button "EDIT" at bounding box center [275, 185] width 15 height 10
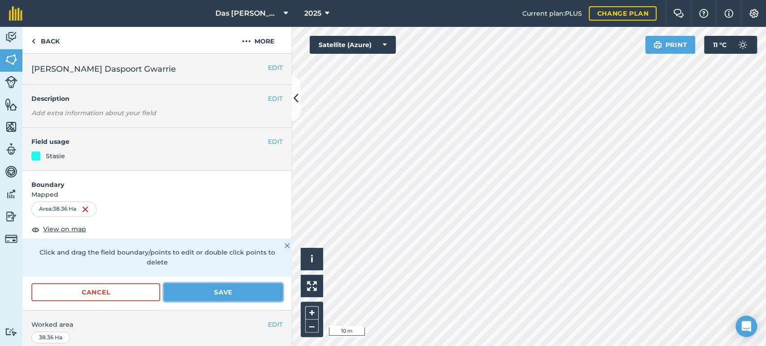
click at [228, 289] on button "Save" at bounding box center [223, 292] width 119 height 18
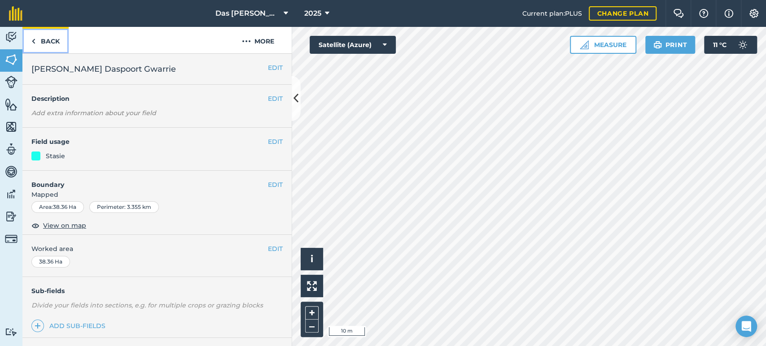
click at [49, 42] on link "Back" at bounding box center [45, 40] width 46 height 26
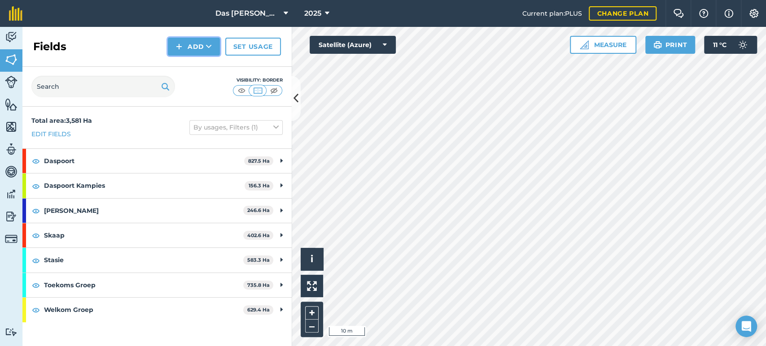
click at [217, 48] on button "Add" at bounding box center [194, 47] width 52 height 18
click at [205, 61] on link "Draw" at bounding box center [193, 67] width 49 height 20
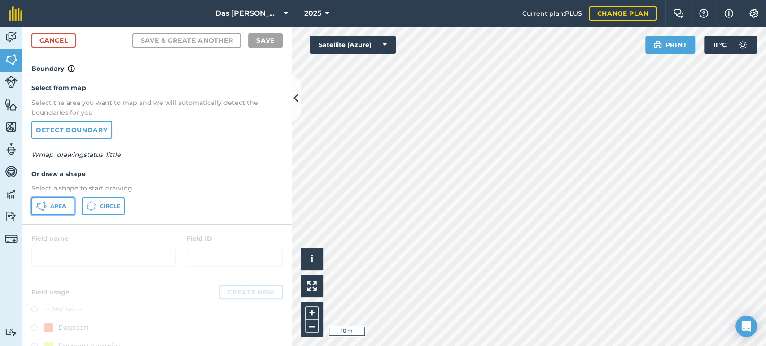
click at [50, 211] on button "Area" at bounding box center [52, 206] width 43 height 18
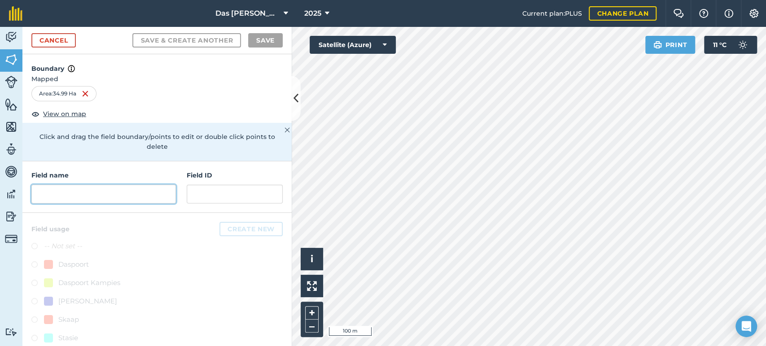
drag, startPoint x: 138, startPoint y: 196, endPoint x: 242, endPoint y: 190, distance: 104.3
click at [139, 196] on input "text" at bounding box center [103, 194] width 144 height 19
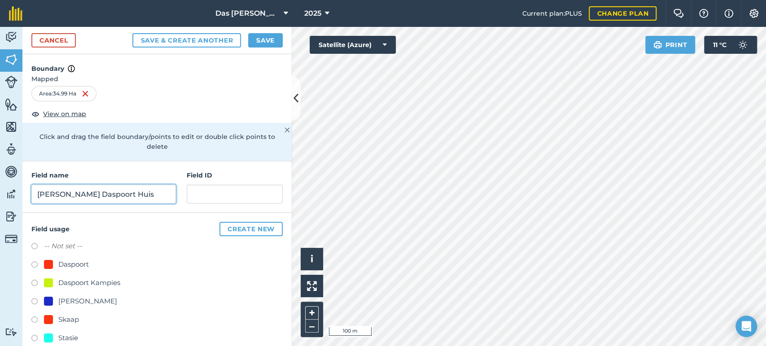
type input "[PERSON_NAME] Daspoort Huis"
click at [63, 342] on div "Stasie" at bounding box center [68, 338] width 20 height 11
radio input "true"
click at [265, 43] on button "Save" at bounding box center [265, 40] width 35 height 14
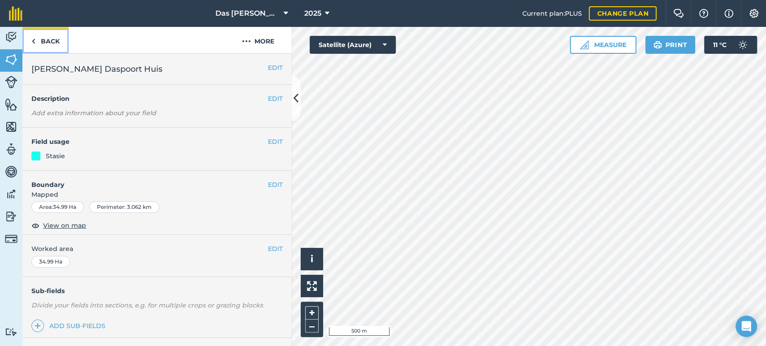
click at [41, 44] on link "Back" at bounding box center [45, 40] width 46 height 26
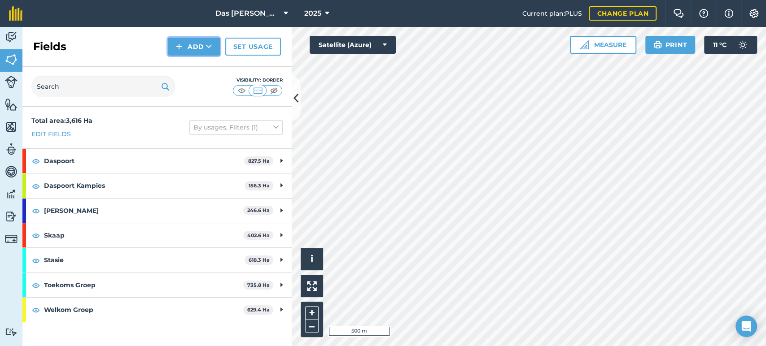
click at [212, 52] on button "Add" at bounding box center [194, 47] width 52 height 18
click at [197, 63] on link "Draw" at bounding box center [193, 67] width 49 height 20
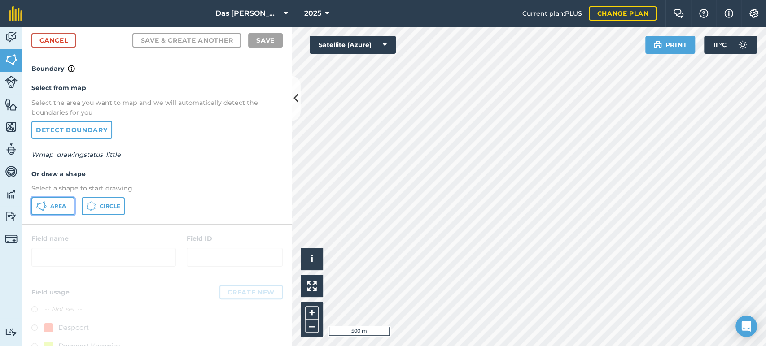
click at [68, 206] on button "Area" at bounding box center [52, 206] width 43 height 18
click at [291, 100] on div "Activity Fields Livestock Features Maps Team Vehicles Data Reporting Billing Tu…" at bounding box center [383, 186] width 766 height 319
click at [255, 236] on div at bounding box center [156, 250] width 269 height 51
click at [305, 225] on div "Activity Fields Livestock Features Maps Team Vehicles Data Reporting Billing Tu…" at bounding box center [383, 186] width 766 height 319
click at [250, 186] on p "Select a shape to start drawing" at bounding box center [156, 188] width 251 height 10
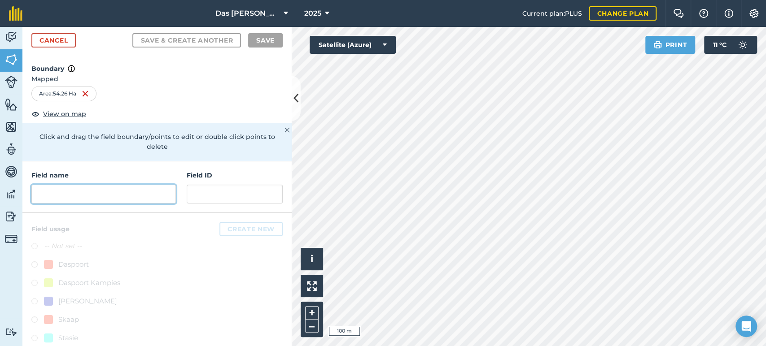
click at [97, 198] on input "text" at bounding box center [103, 194] width 144 height 19
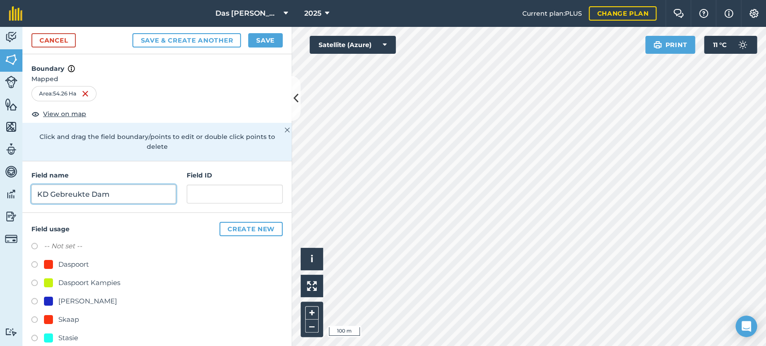
type input "KD Gebreukte Dam"
click at [54, 333] on div "Stasie" at bounding box center [61, 338] width 34 height 11
radio input "true"
click at [272, 46] on button "Save" at bounding box center [265, 40] width 35 height 14
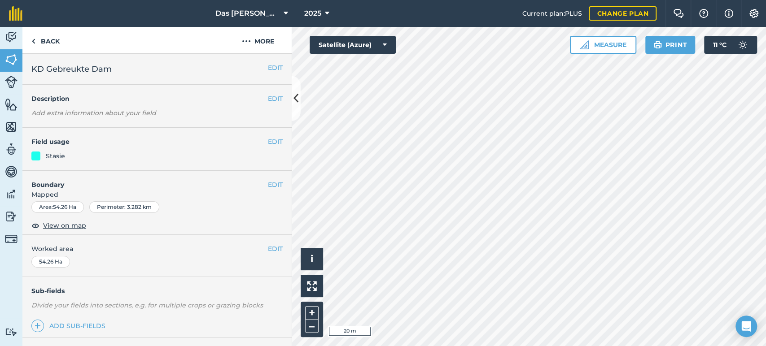
click at [744, 346] on html "Das Ram Boerdery 2025 Current plan : PLUS Change plan Farm Chat Help Info Setti…" at bounding box center [383, 173] width 766 height 346
click at [268, 251] on button "EDIT" at bounding box center [275, 249] width 15 height 10
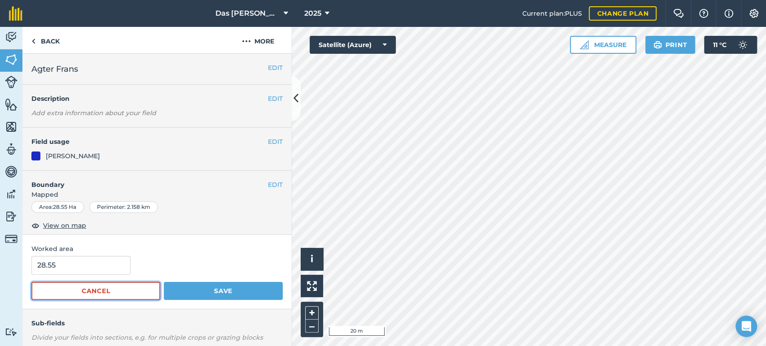
click at [129, 288] on button "Cancel" at bounding box center [95, 291] width 129 height 18
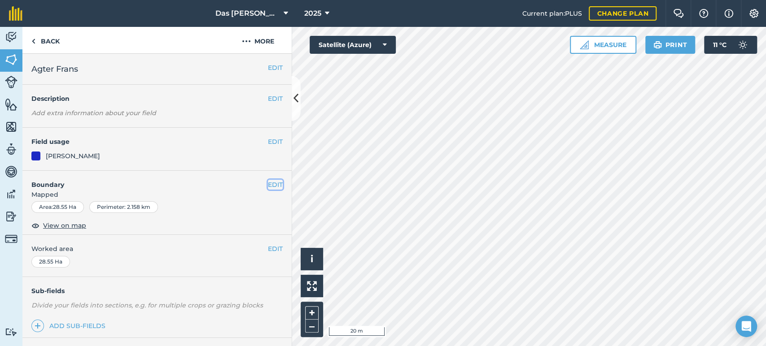
click at [268, 180] on button "EDIT" at bounding box center [275, 185] width 15 height 10
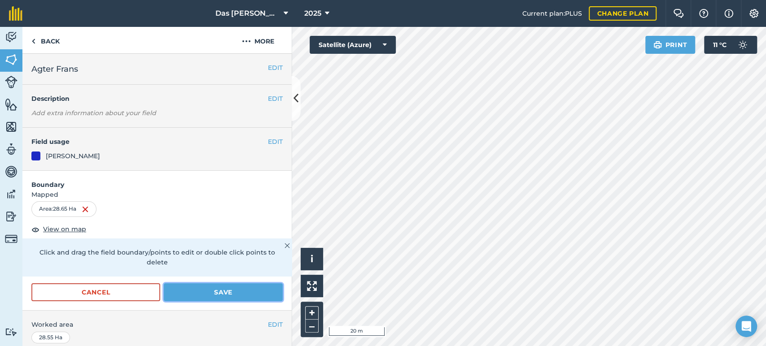
click at [243, 294] on button "Save" at bounding box center [223, 292] width 119 height 18
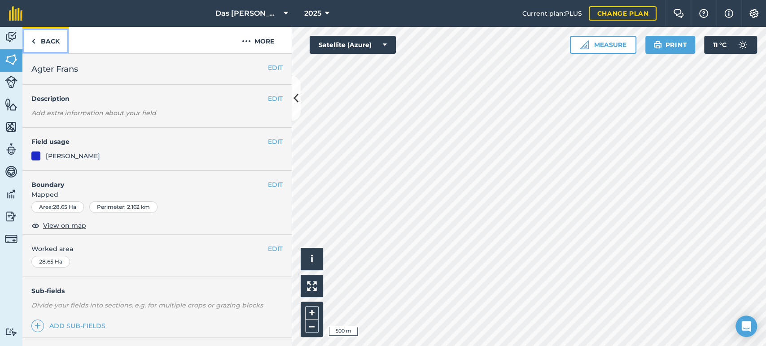
click at [42, 31] on link "Back" at bounding box center [45, 40] width 46 height 26
click at [51, 39] on link "Back" at bounding box center [45, 40] width 46 height 26
